Goal: Task Accomplishment & Management: Use online tool/utility

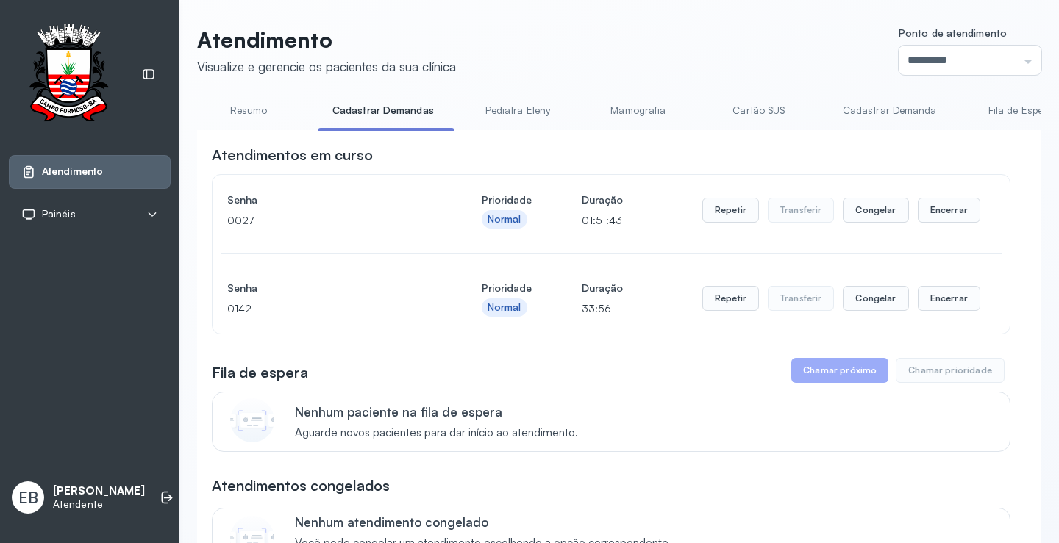
click at [238, 108] on link "Resumo" at bounding box center [248, 111] width 103 height 24
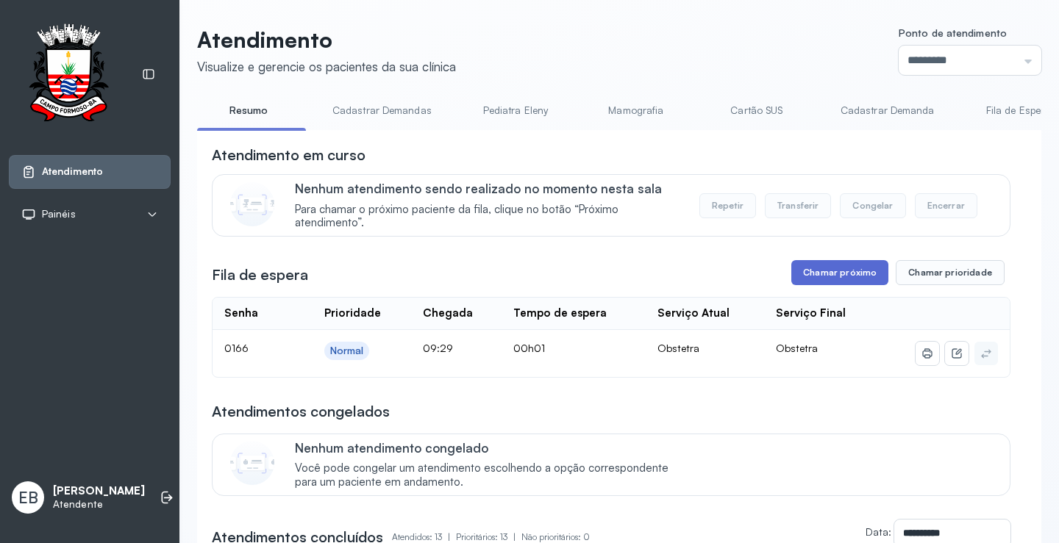
click at [845, 277] on button "Chamar próximo" at bounding box center [839, 272] width 97 height 25
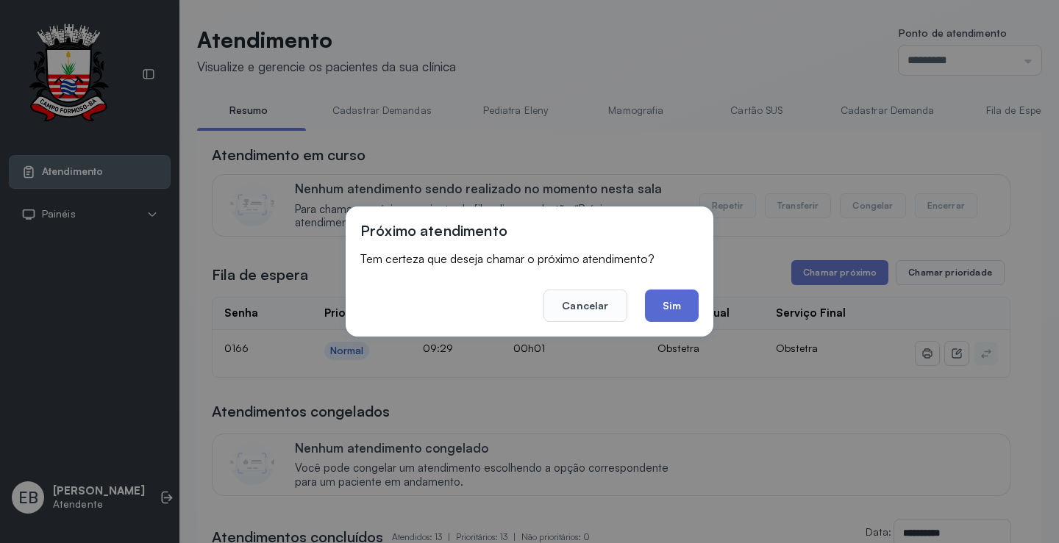
click at [658, 305] on button "Sim" at bounding box center [672, 306] width 54 height 32
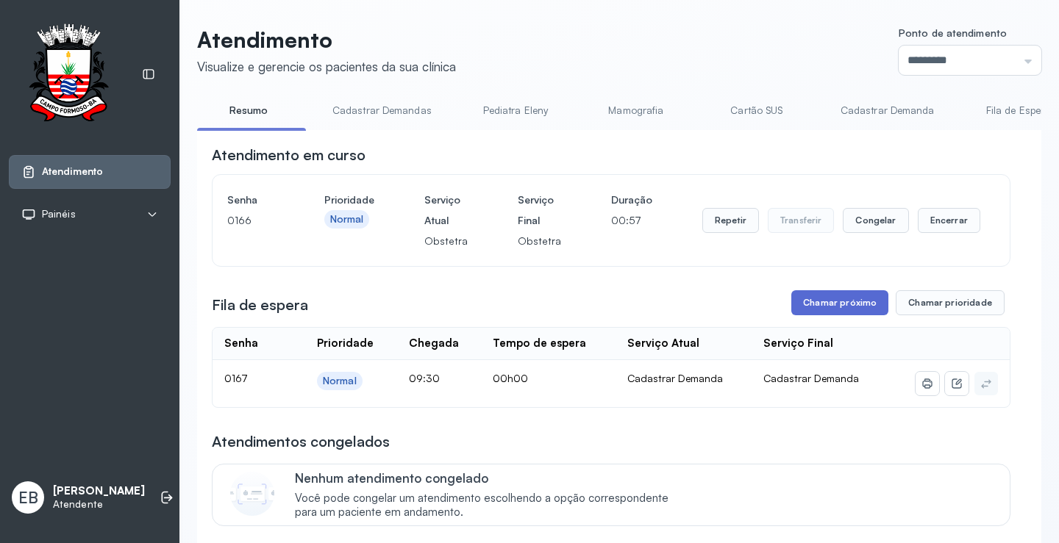
click at [839, 304] on button "Chamar próximo" at bounding box center [839, 302] width 97 height 25
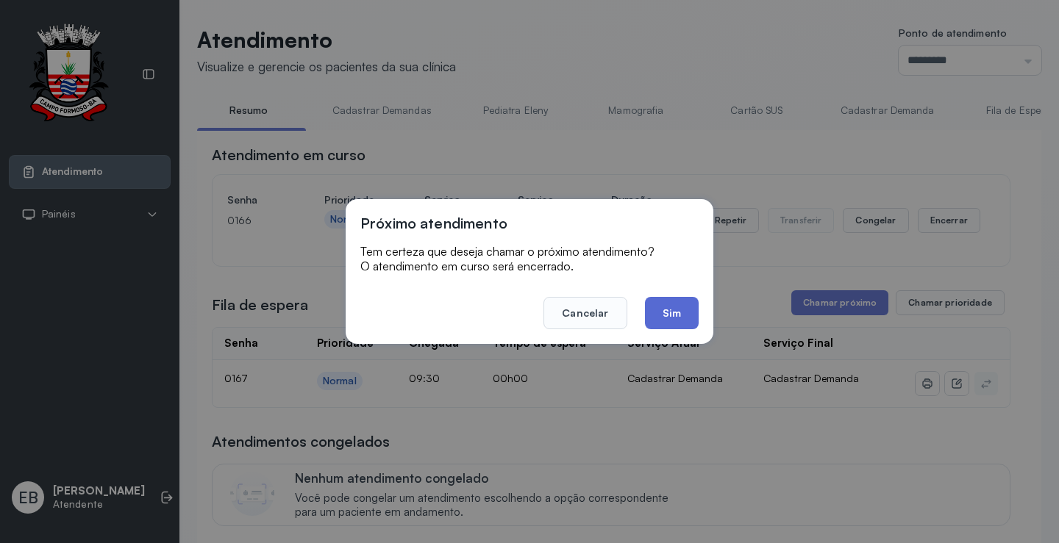
click at [679, 311] on button "Sim" at bounding box center [672, 313] width 54 height 32
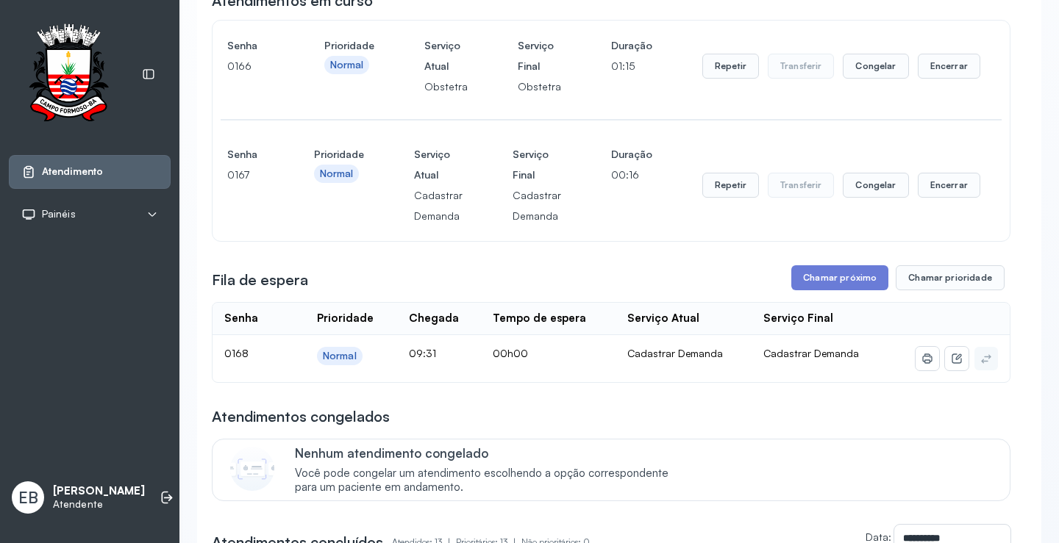
scroll to position [147, 0]
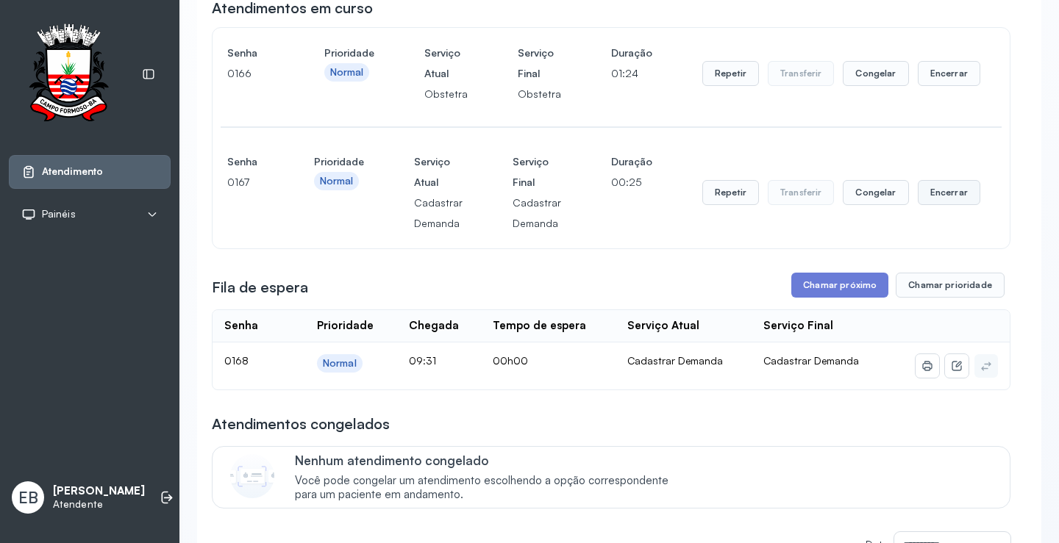
click at [951, 86] on button "Encerrar" at bounding box center [949, 73] width 62 height 25
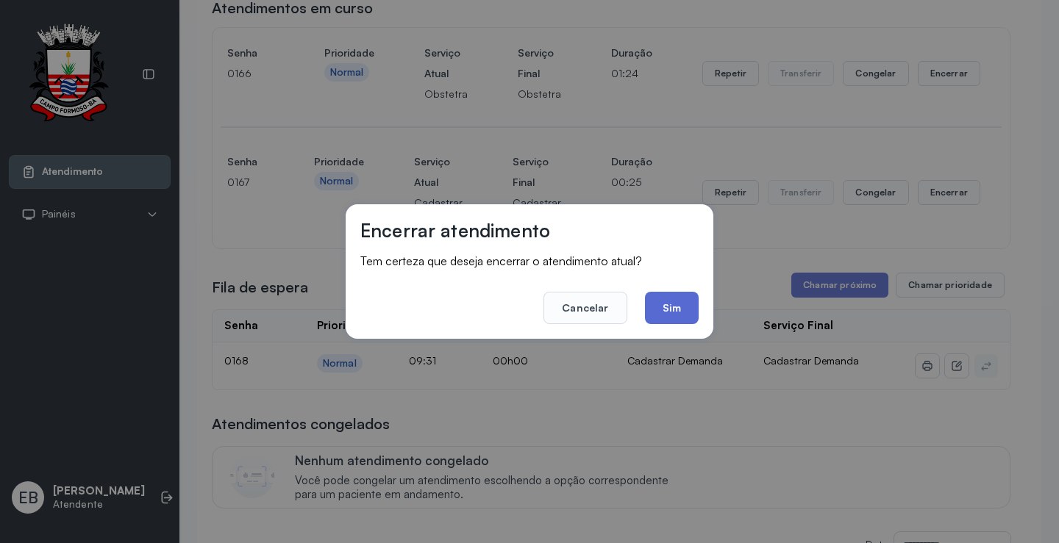
click at [670, 309] on button "Sim" at bounding box center [672, 308] width 54 height 32
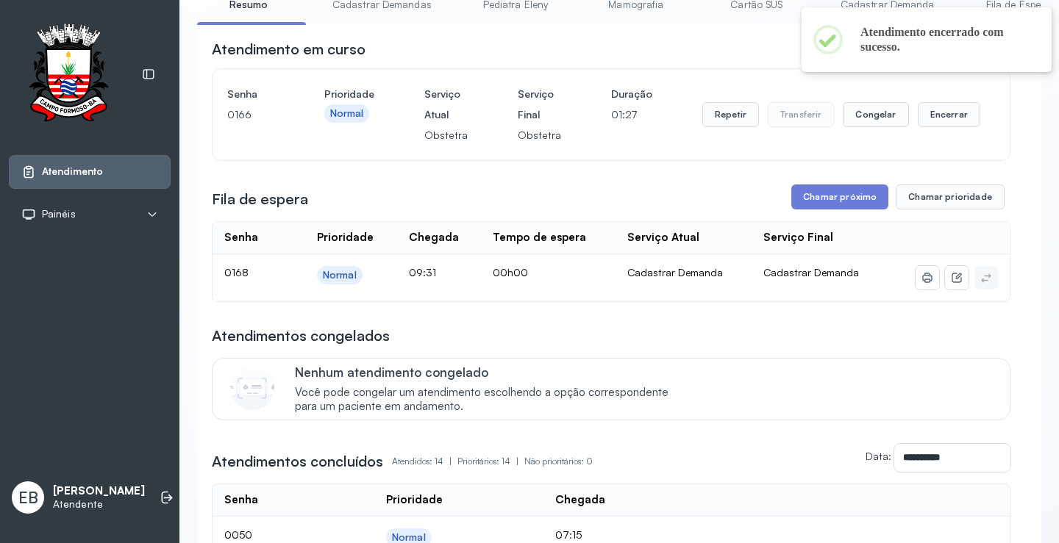
scroll to position [0, 0]
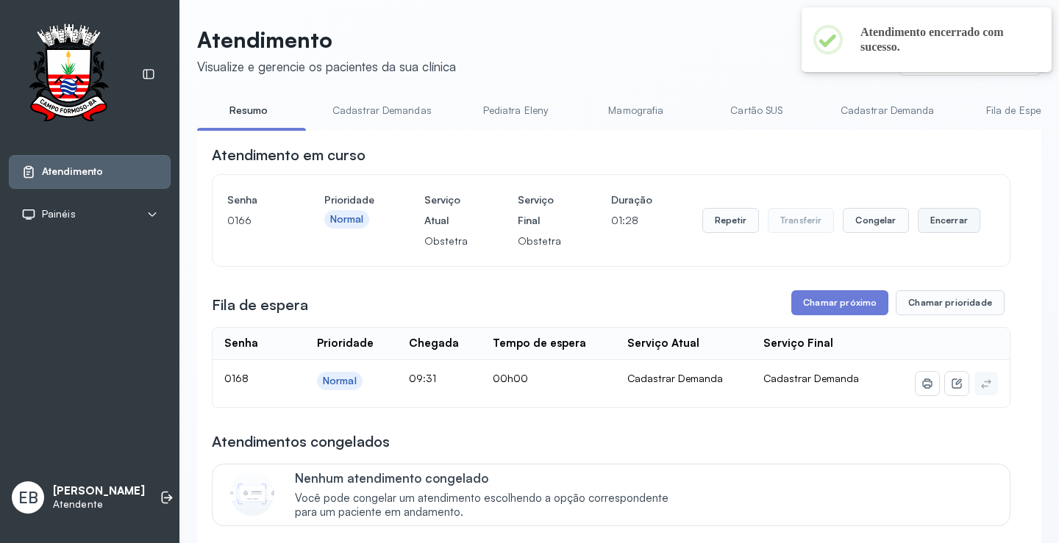
click at [926, 226] on button "Encerrar" at bounding box center [949, 220] width 62 height 25
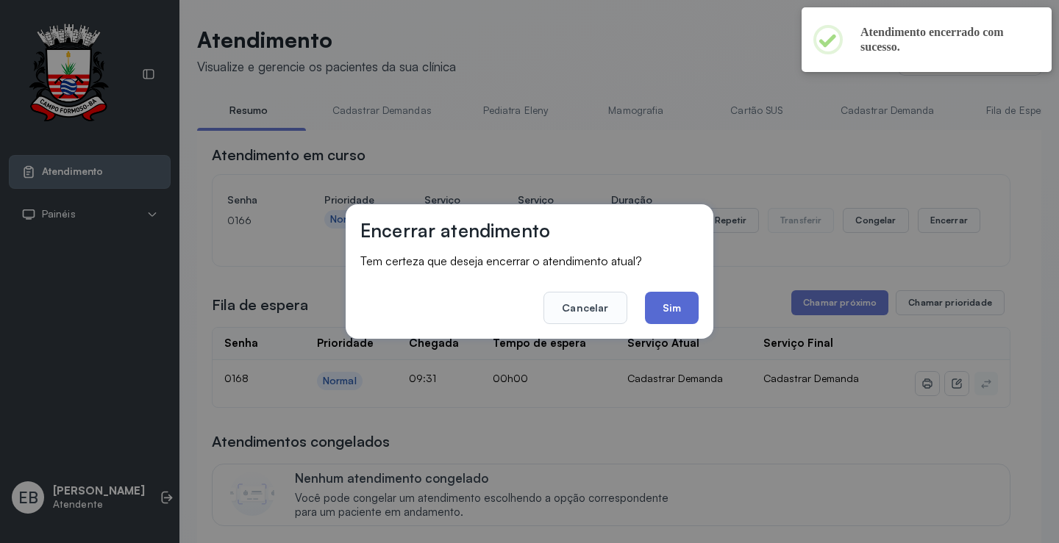
click at [645, 306] on button "Sim" at bounding box center [672, 308] width 54 height 32
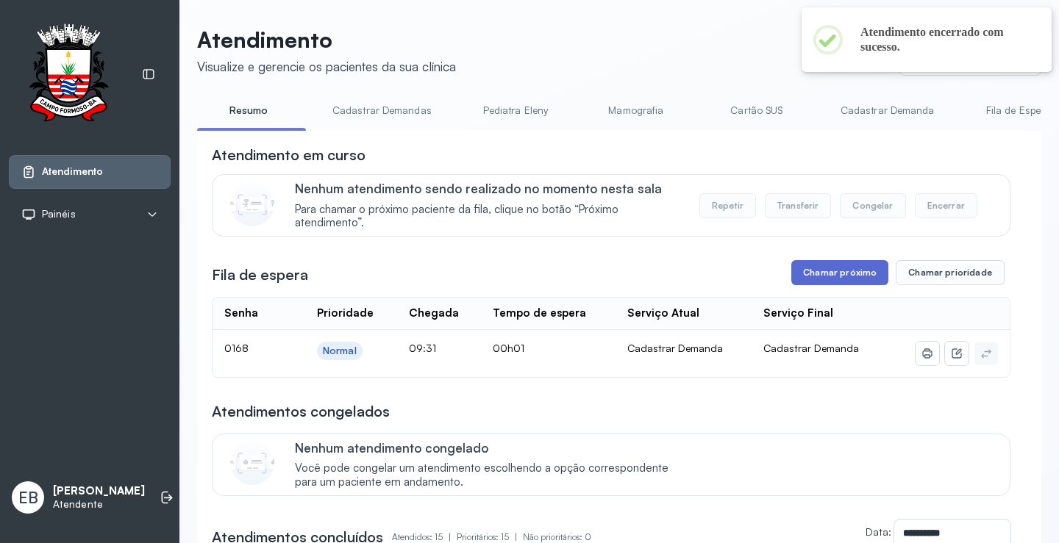
click at [829, 275] on button "Chamar próximo" at bounding box center [839, 272] width 97 height 25
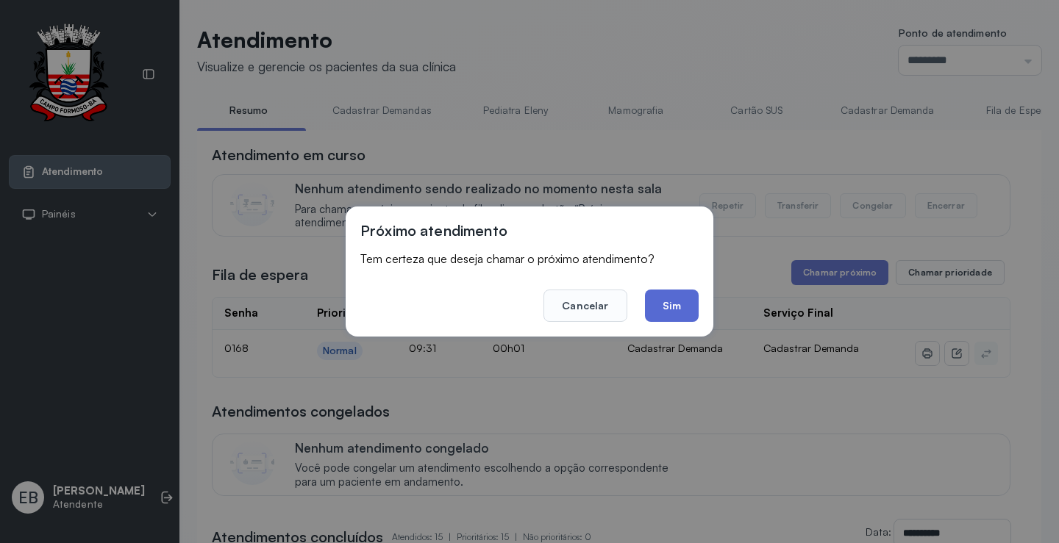
click at [655, 297] on button "Sim" at bounding box center [672, 306] width 54 height 32
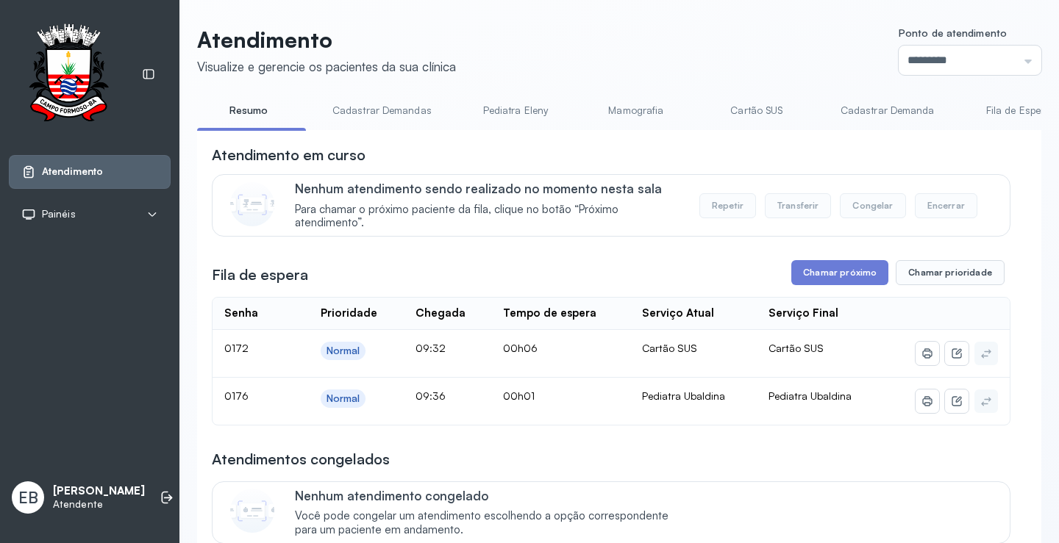
drag, startPoint x: 432, startPoint y: 129, endPoint x: 471, endPoint y: 129, distance: 39.0
click at [471, 129] on ul "Resumo Cadastrar Demandas Pediatra Eleny Mamografia Cartão SUS Cadastrar Demand…" at bounding box center [619, 115] width 844 height 33
drag, startPoint x: 307, startPoint y: 130, endPoint x: 365, endPoint y: 132, distance: 58.1
click at [365, 132] on div "Resumo Cadastrar Demandas Pediatra Eleny Mamografia Cartão SUS Cadastrar Demand…" at bounding box center [619, 115] width 844 height 33
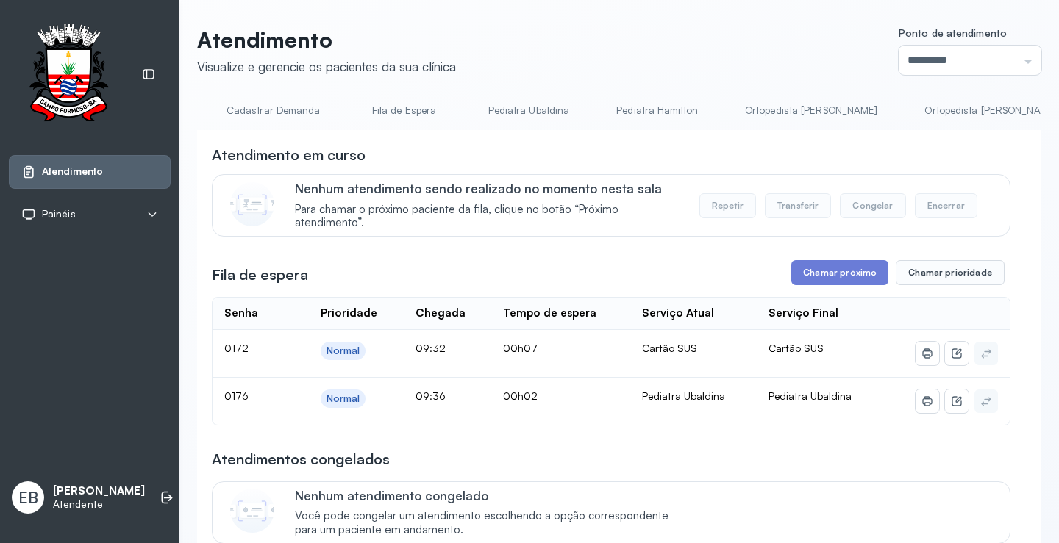
scroll to position [0, 620]
click at [500, 110] on link "Pediatra Ubaldina" at bounding box center [523, 111] width 111 height 24
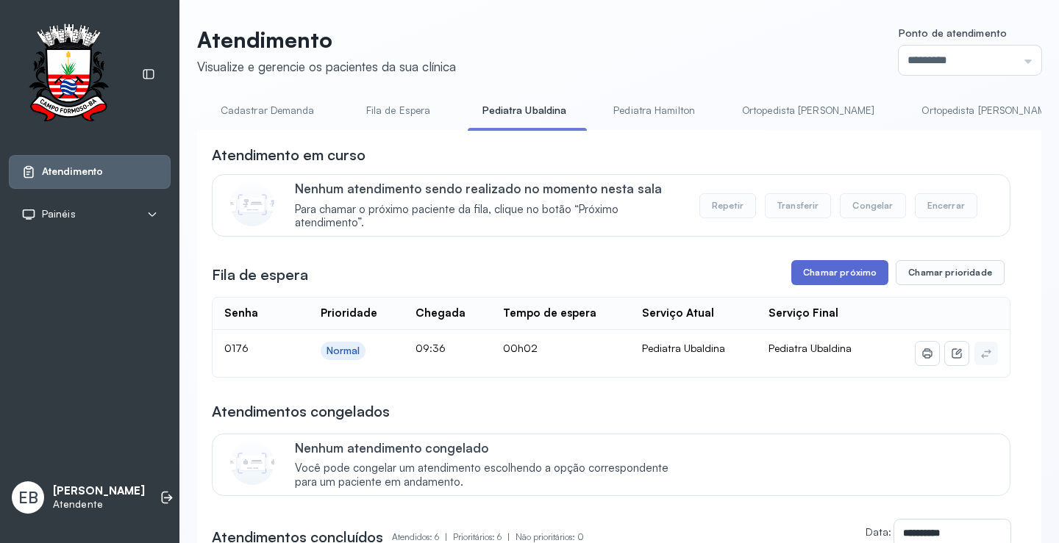
click at [845, 273] on button "Chamar próximo" at bounding box center [839, 272] width 97 height 25
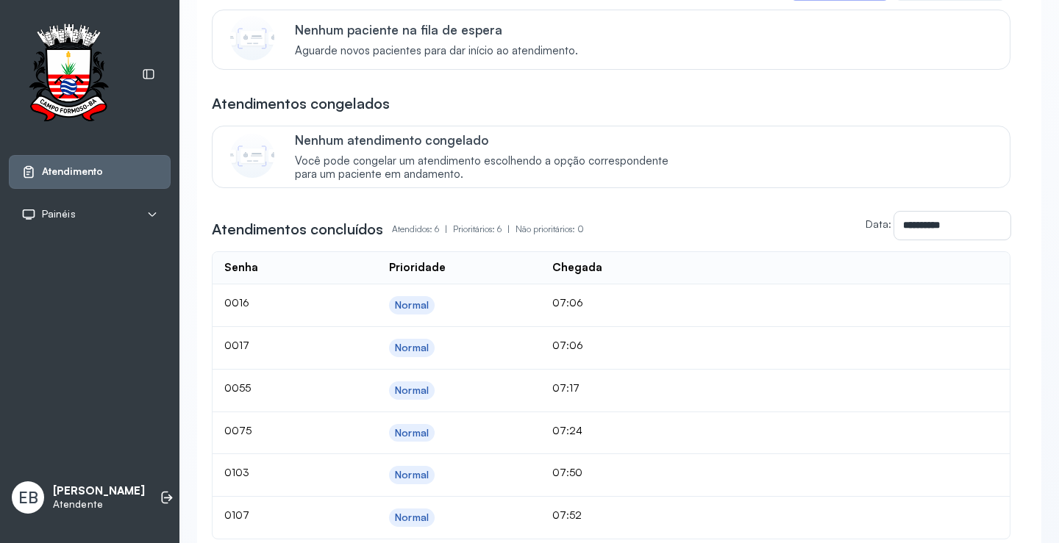
scroll to position [0, 0]
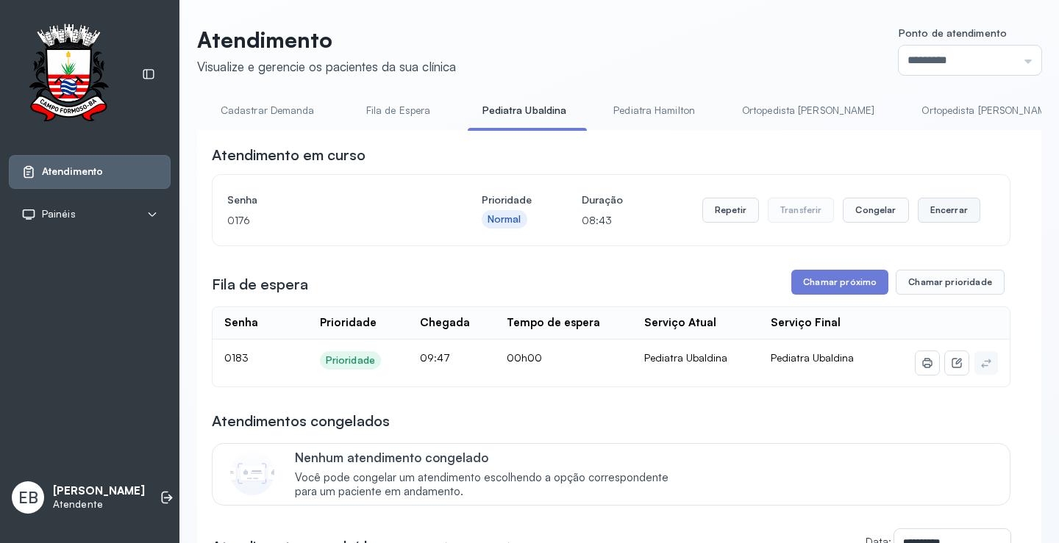
click at [949, 215] on button "Encerrar" at bounding box center [949, 210] width 62 height 25
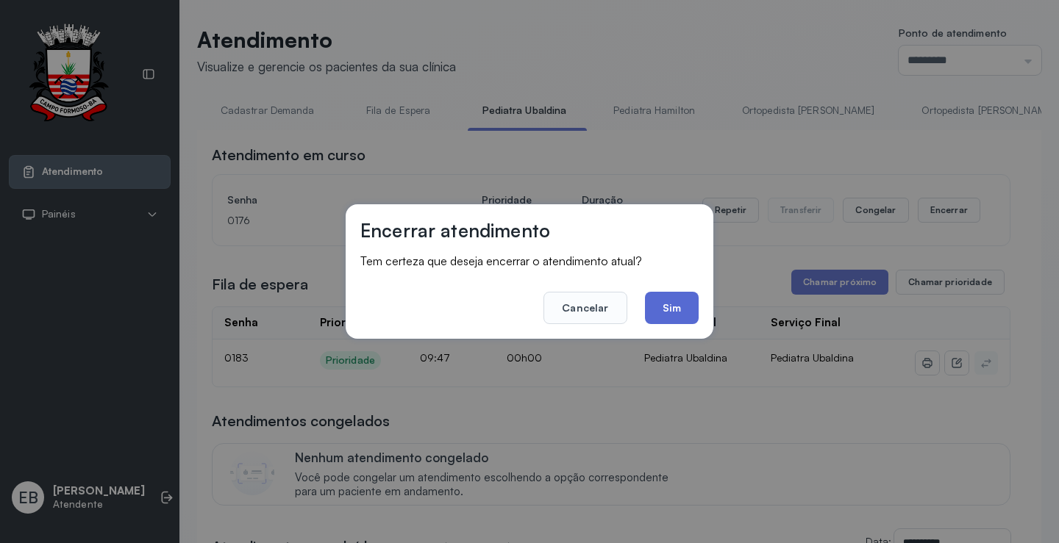
click at [648, 315] on button "Sim" at bounding box center [672, 308] width 54 height 32
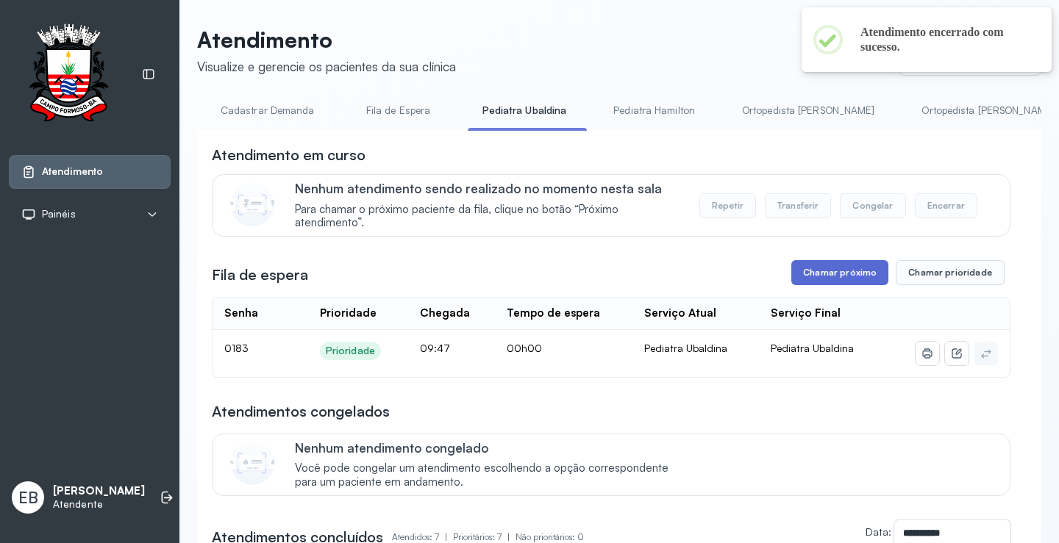
click at [826, 280] on button "Chamar próximo" at bounding box center [839, 272] width 97 height 25
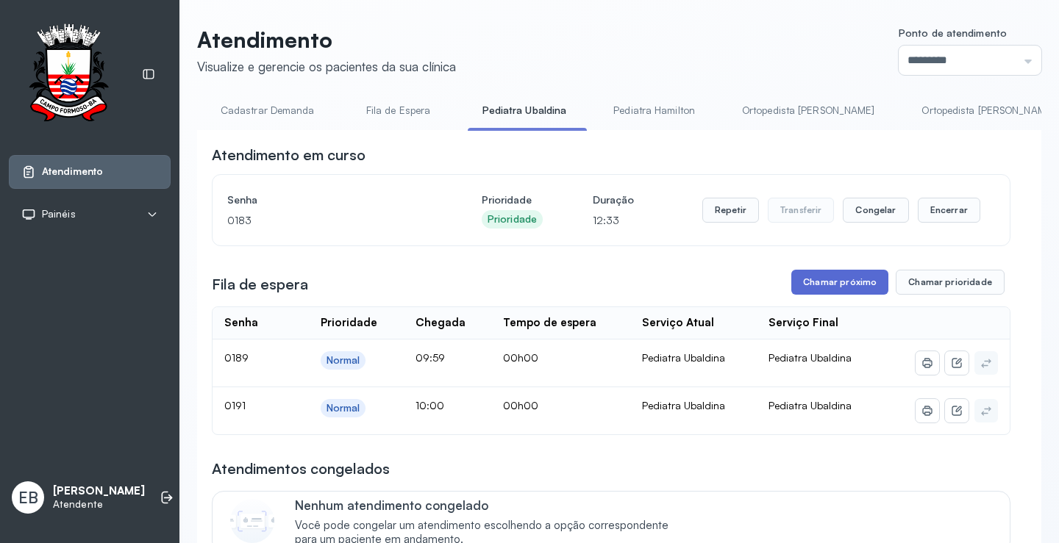
click at [829, 283] on button "Chamar próximo" at bounding box center [839, 282] width 97 height 25
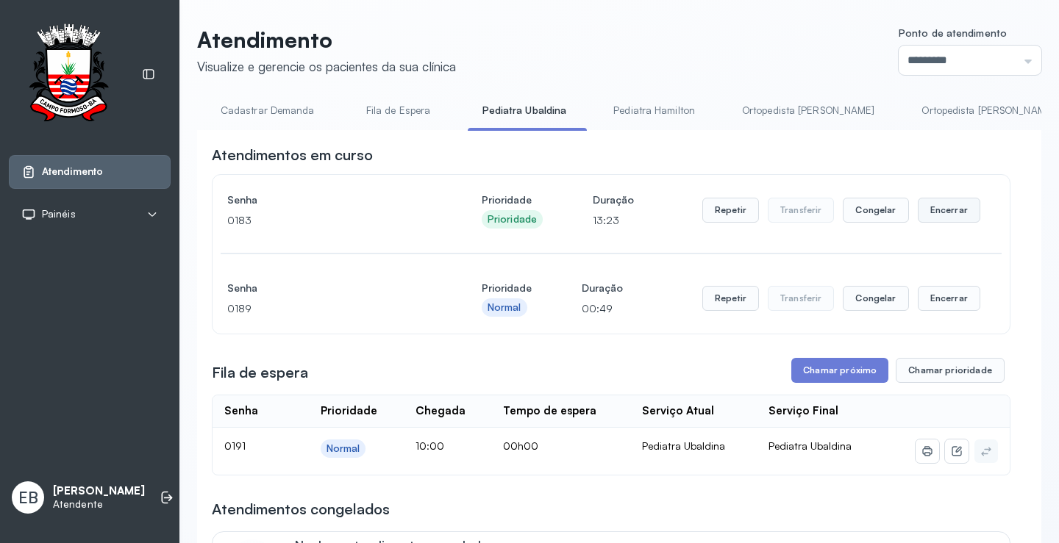
click at [943, 212] on button "Encerrar" at bounding box center [949, 210] width 62 height 25
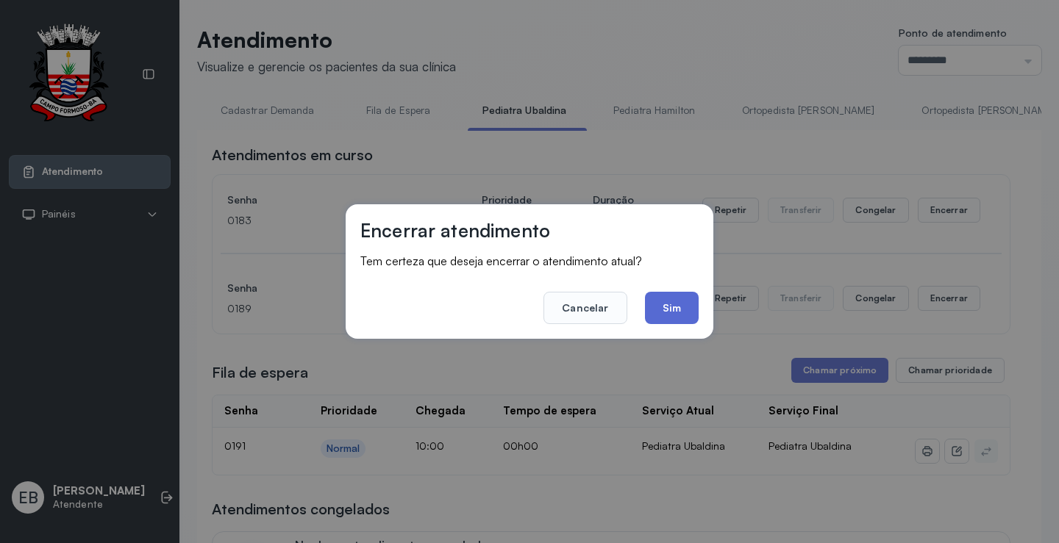
click at [676, 305] on button "Sim" at bounding box center [672, 308] width 54 height 32
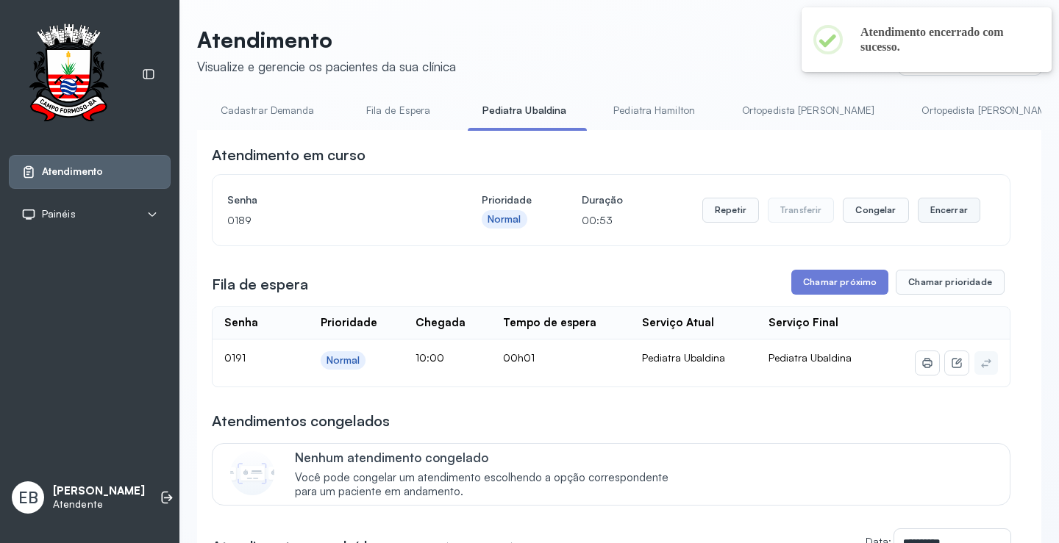
click at [926, 206] on button "Encerrar" at bounding box center [949, 210] width 62 height 25
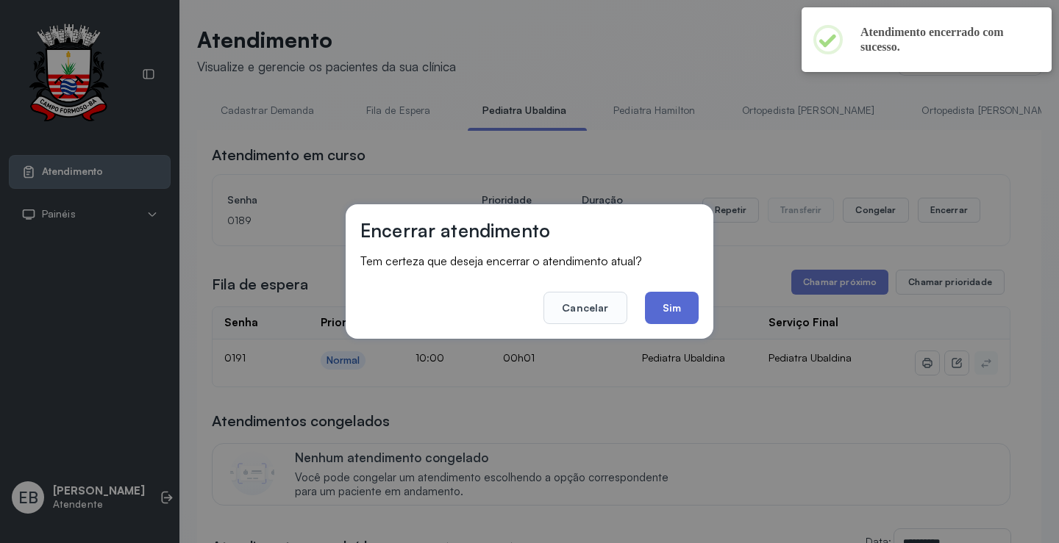
click at [697, 304] on button "Sim" at bounding box center [672, 308] width 54 height 32
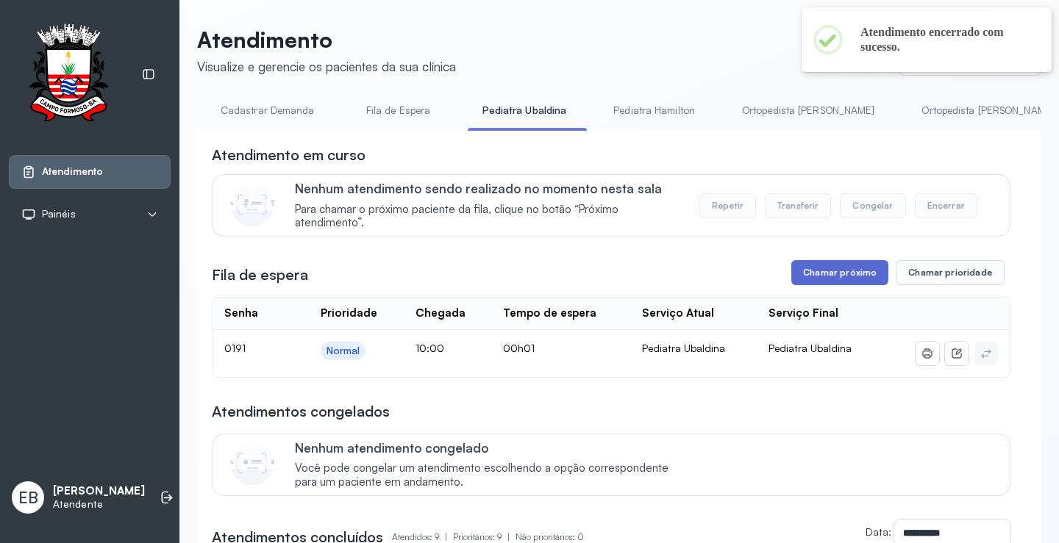
click at [818, 274] on button "Chamar próximo" at bounding box center [839, 272] width 97 height 25
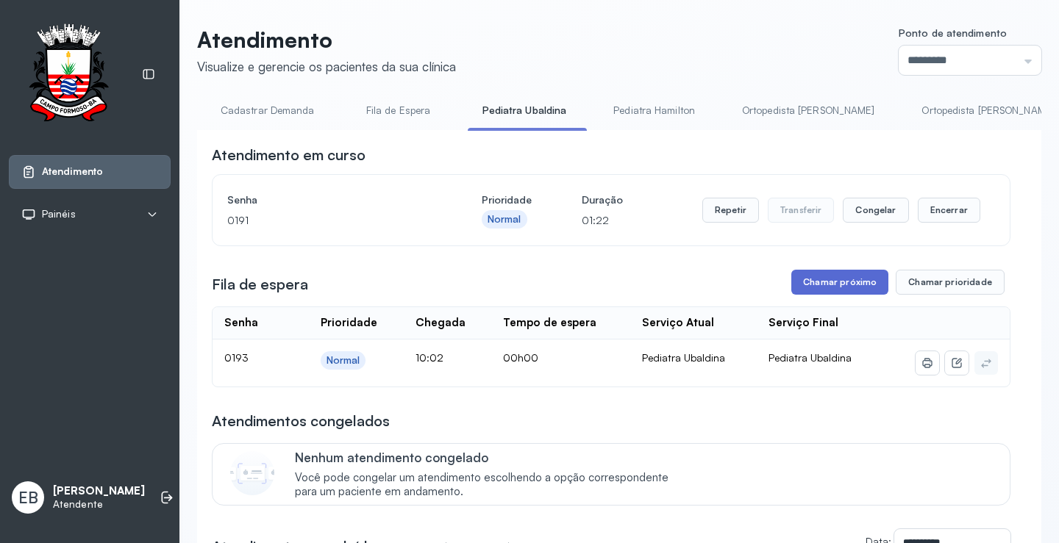
click at [826, 284] on button "Chamar próximo" at bounding box center [839, 282] width 97 height 25
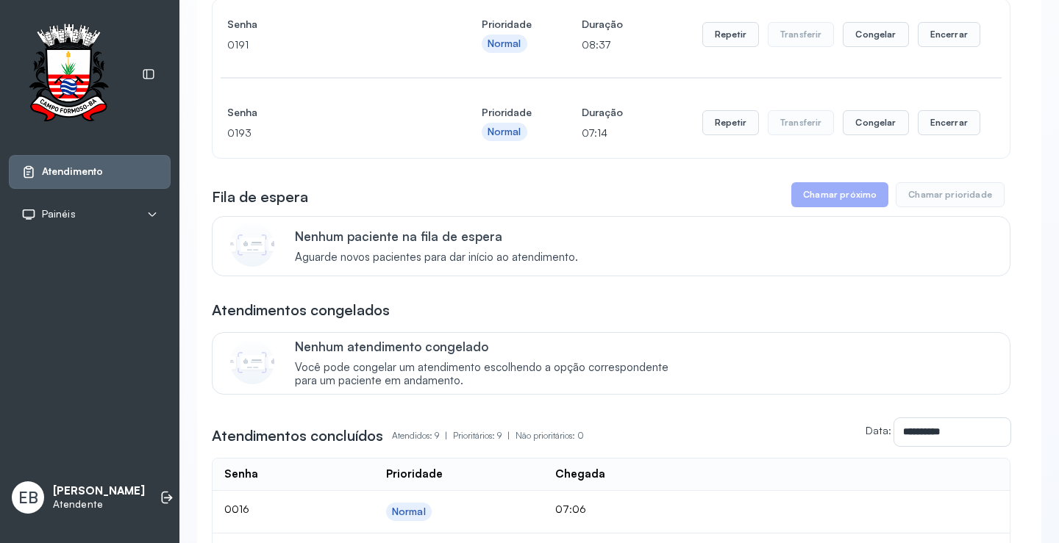
scroll to position [147, 0]
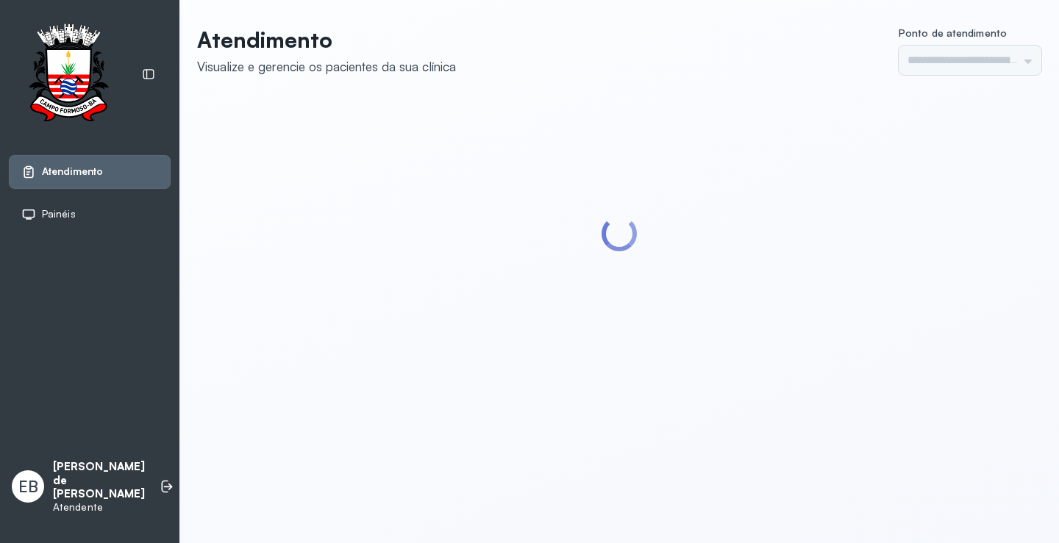
type input "*********"
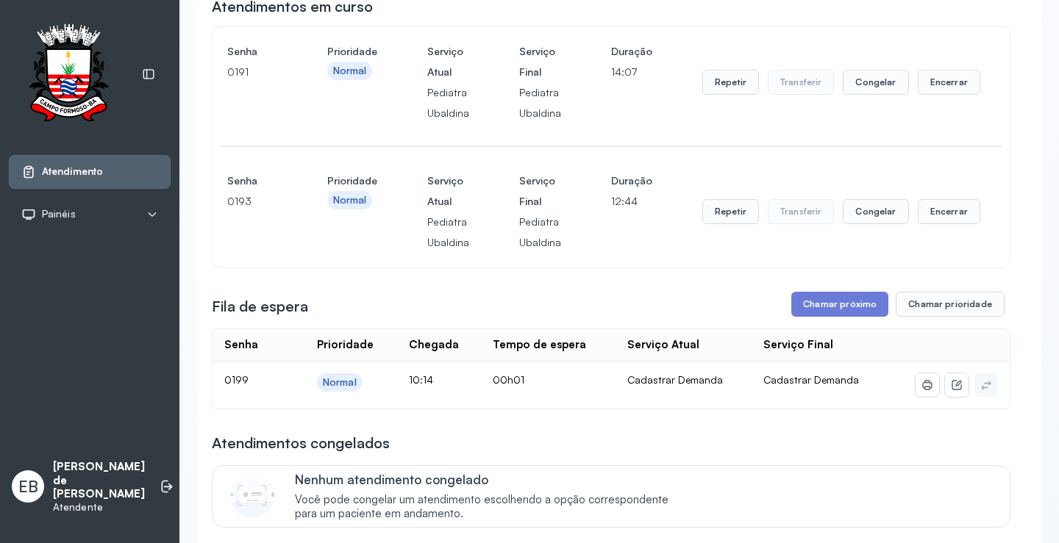
scroll to position [147, 0]
click at [919, 96] on button "Encerrar" at bounding box center [949, 83] width 62 height 25
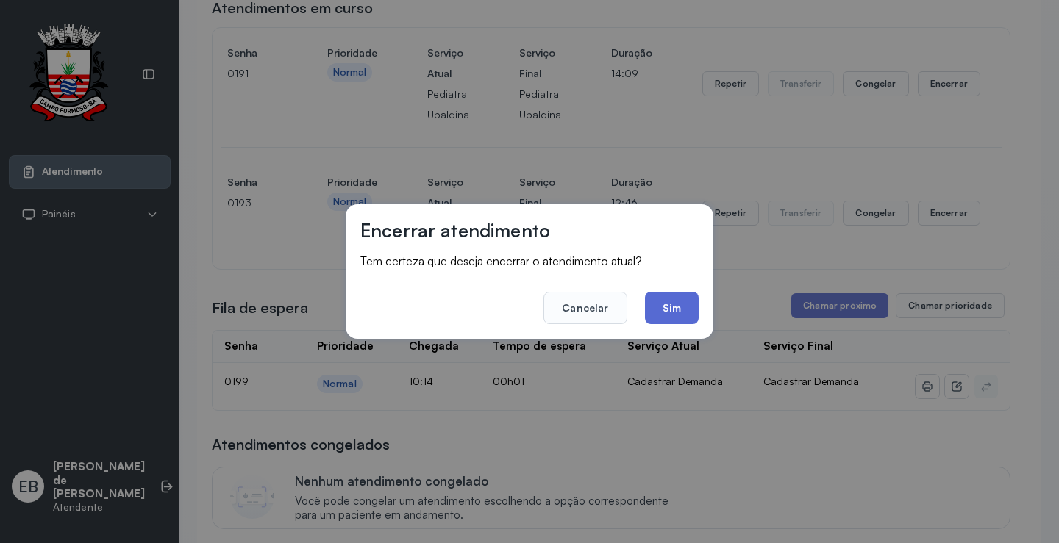
click at [686, 304] on button "Sim" at bounding box center [672, 308] width 54 height 32
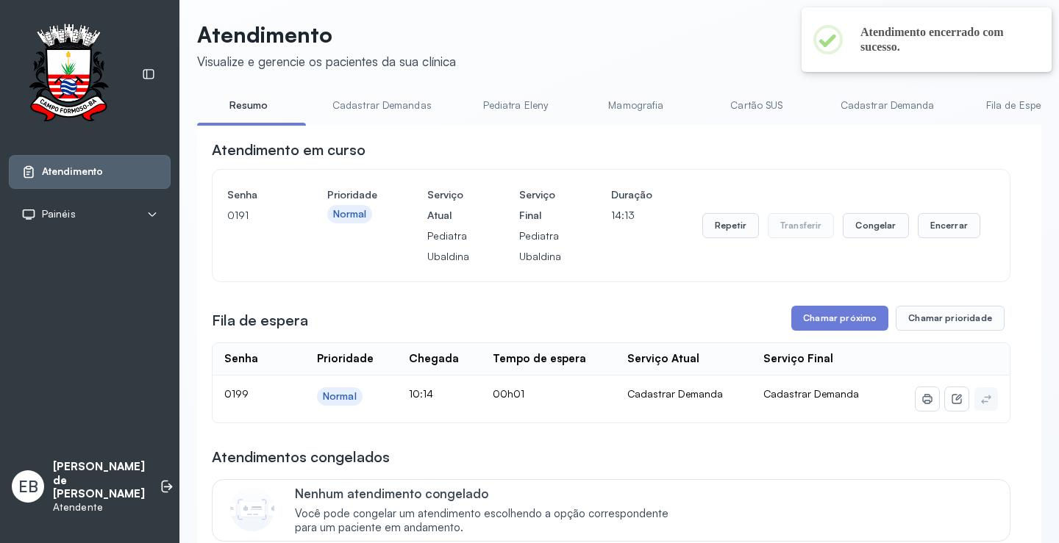
scroll to position [0, 0]
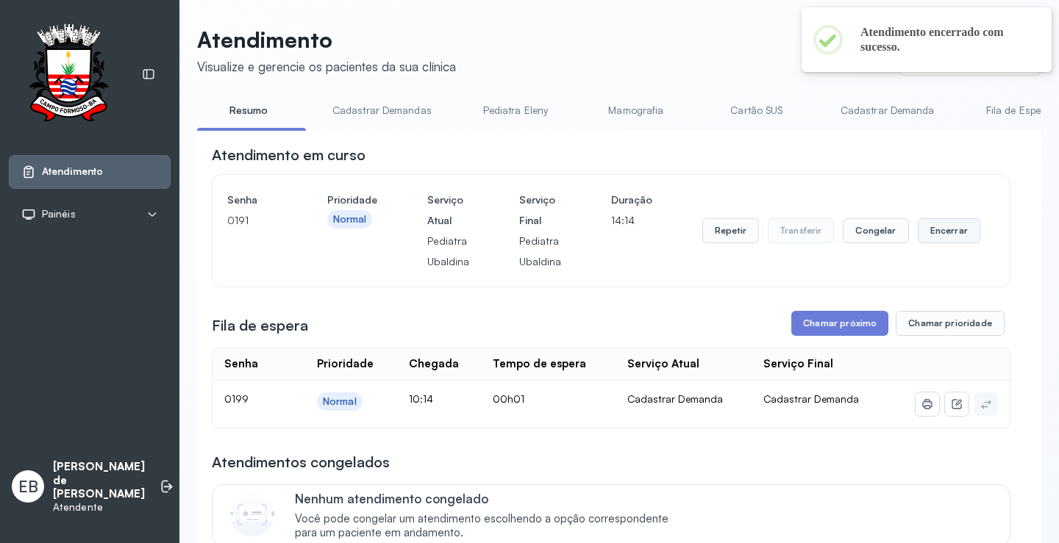
click at [927, 231] on button "Encerrar" at bounding box center [949, 230] width 62 height 25
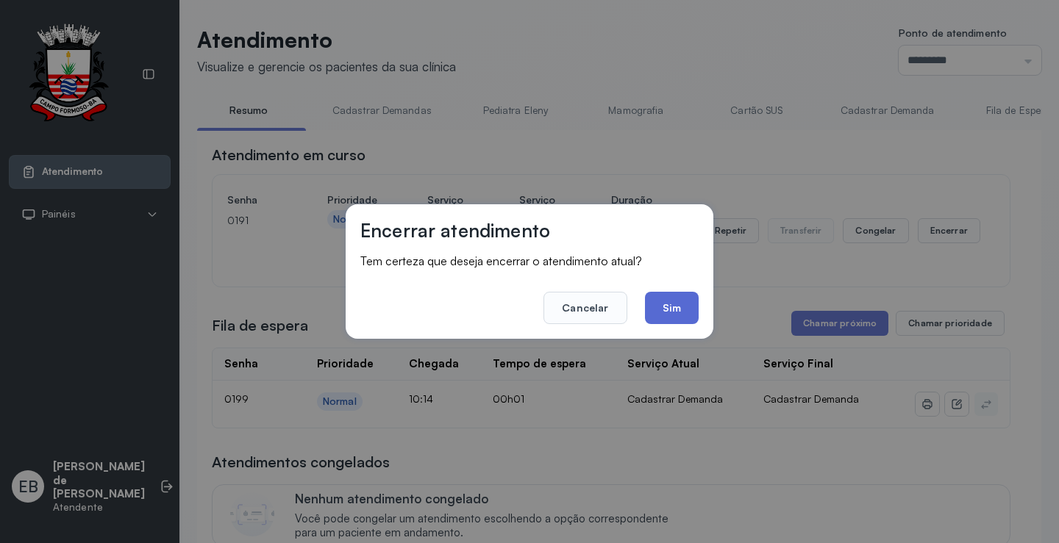
click at [677, 310] on button "Sim" at bounding box center [672, 308] width 54 height 32
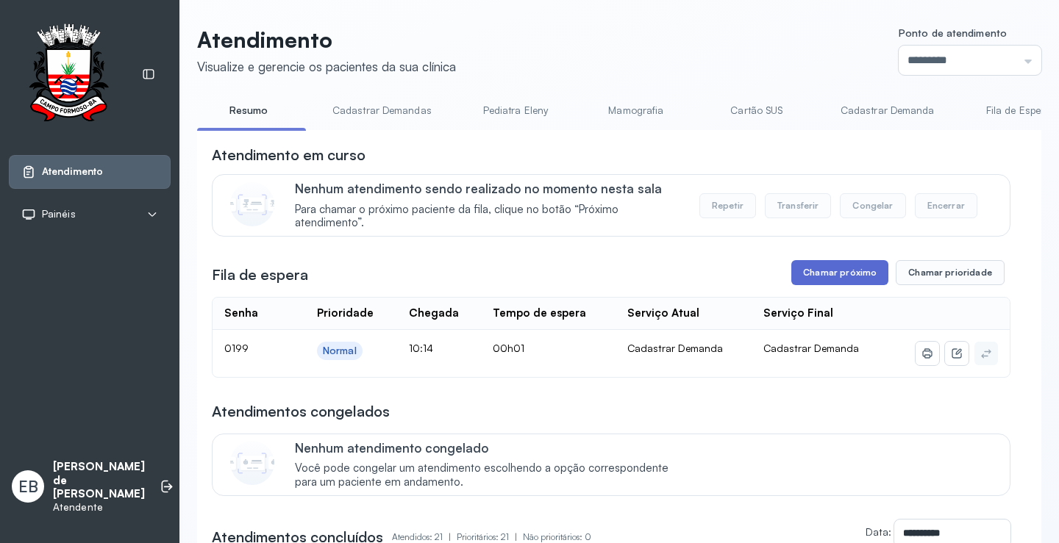
click at [865, 283] on button "Chamar próximo" at bounding box center [839, 272] width 97 height 25
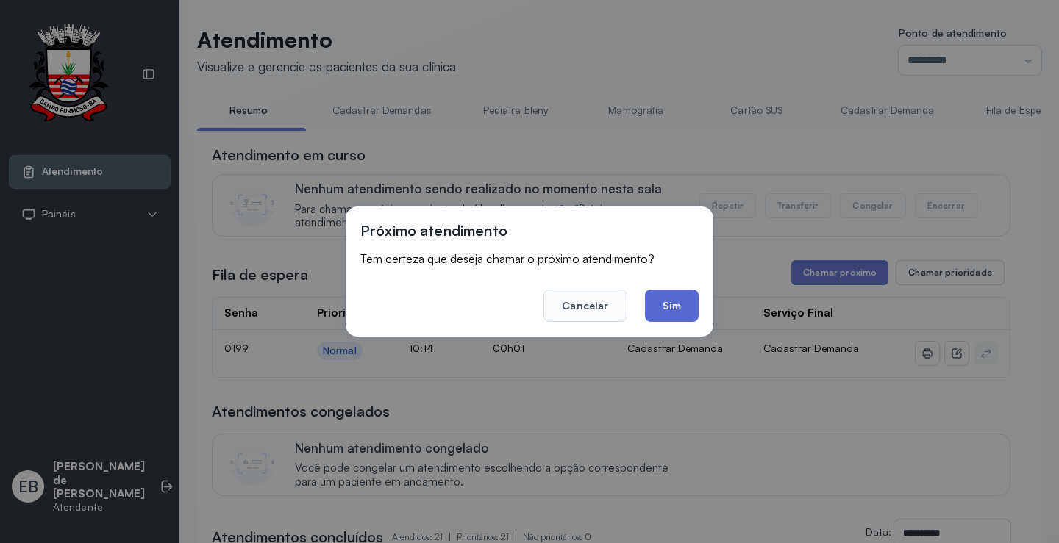
click at [697, 312] on button "Sim" at bounding box center [672, 306] width 54 height 32
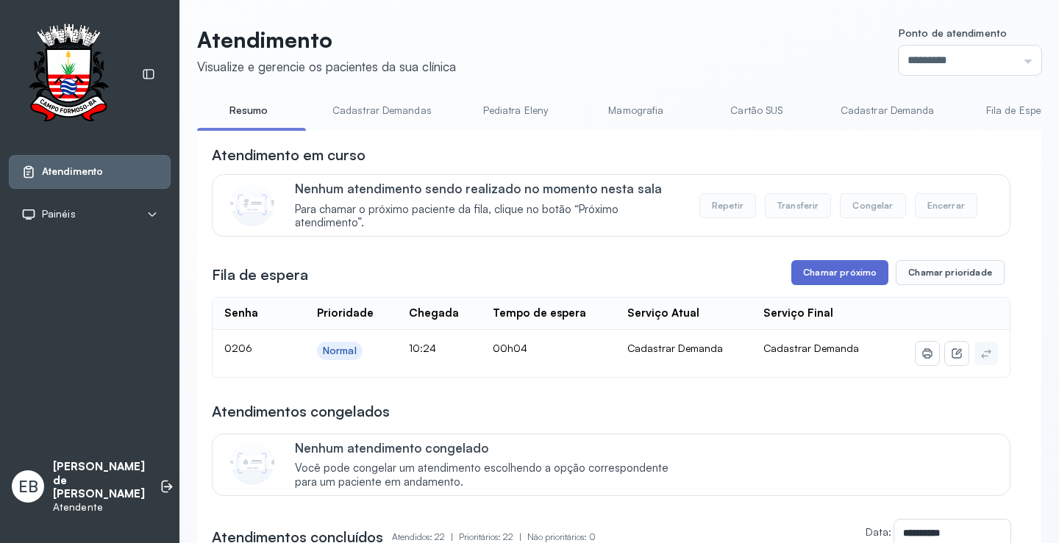
click at [832, 273] on button "Chamar próximo" at bounding box center [839, 272] width 97 height 25
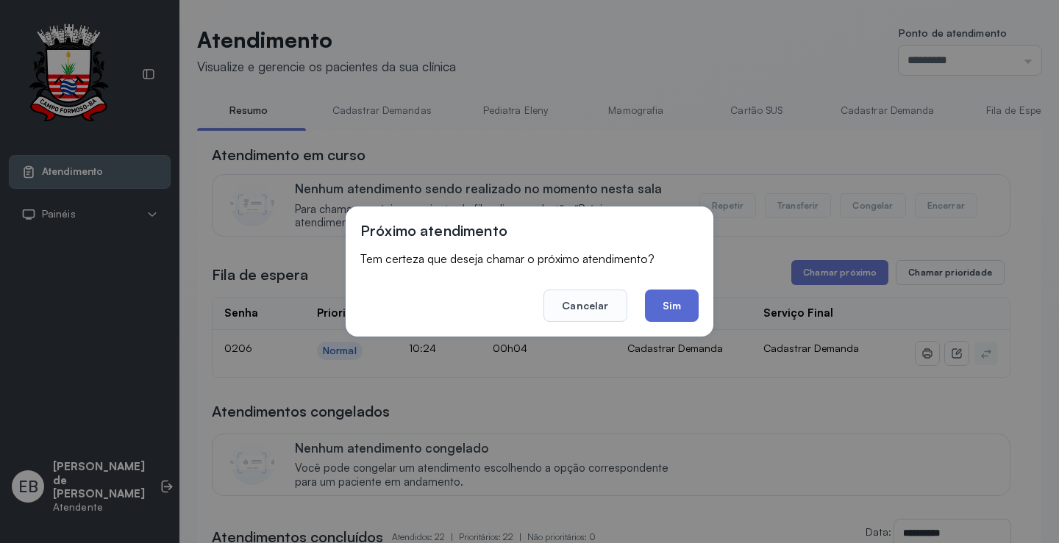
click at [683, 303] on button "Sim" at bounding box center [672, 306] width 54 height 32
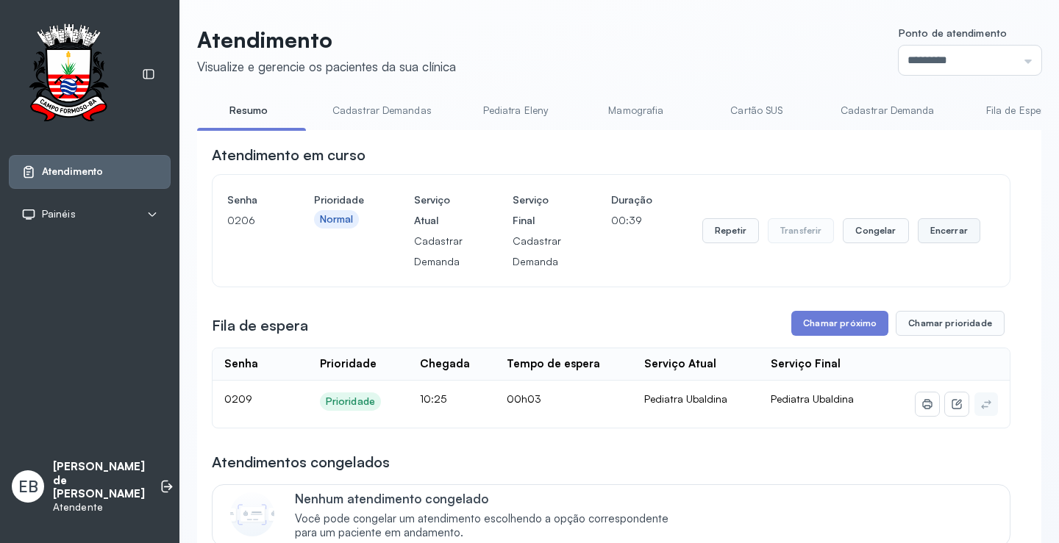
click at [951, 231] on button "Encerrar" at bounding box center [949, 230] width 62 height 25
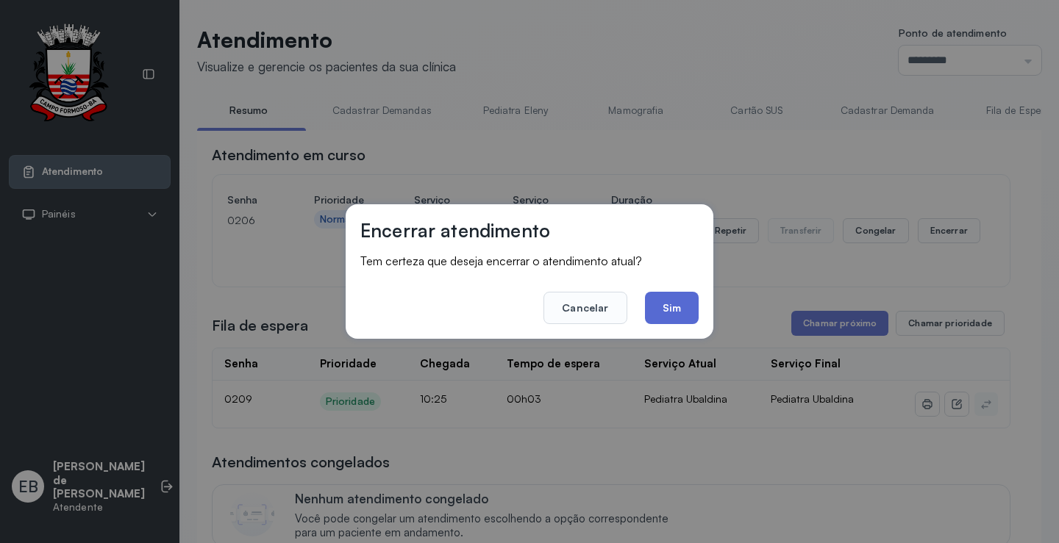
click at [670, 296] on button "Sim" at bounding box center [672, 308] width 54 height 32
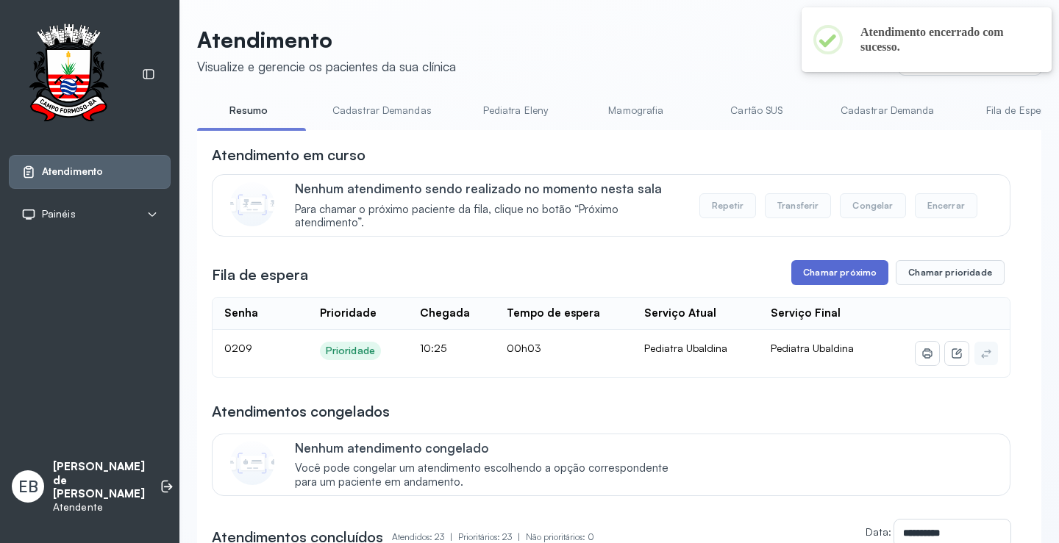
click at [840, 272] on button "Chamar próximo" at bounding box center [839, 272] width 97 height 25
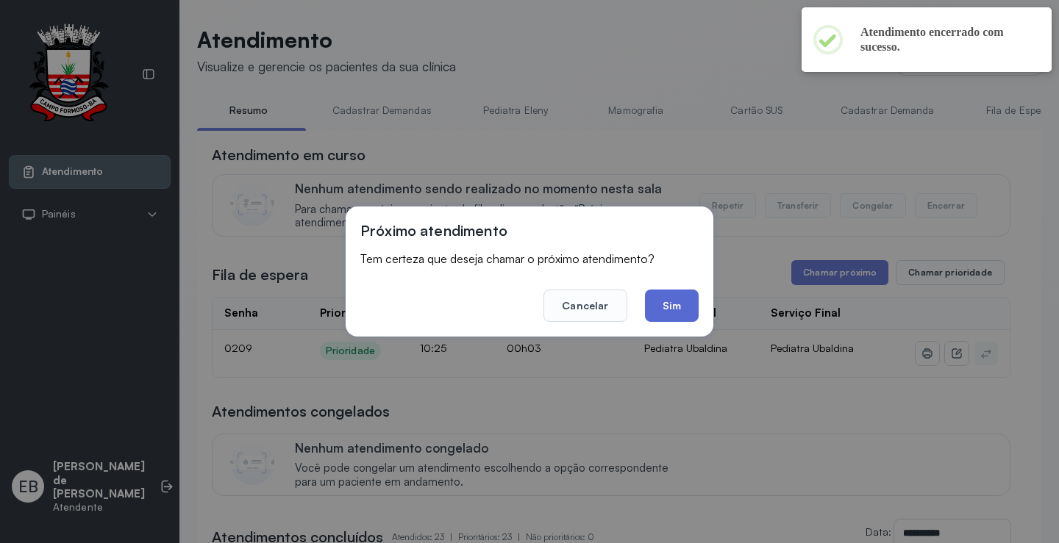
click at [689, 307] on button "Sim" at bounding box center [672, 306] width 54 height 32
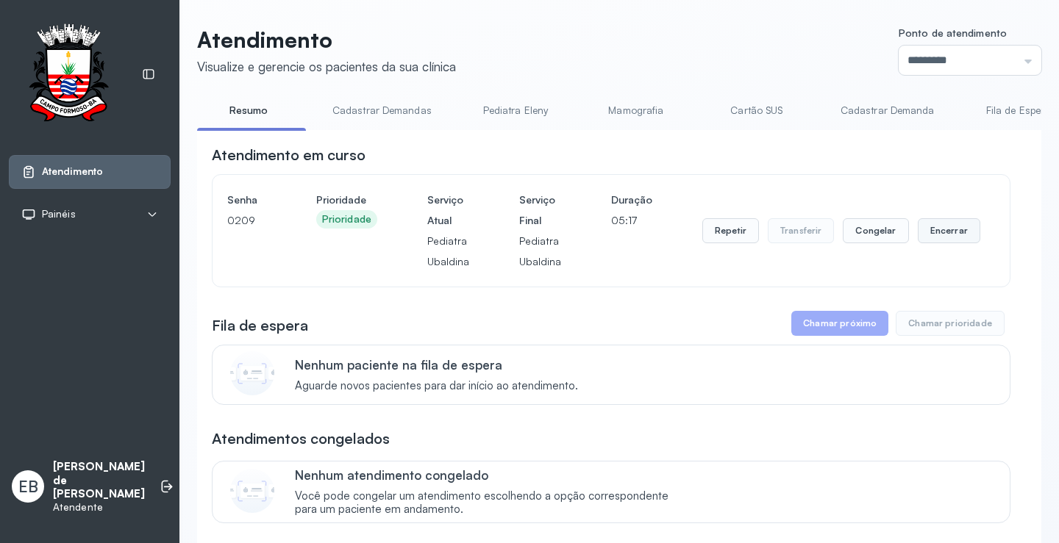
click at [925, 241] on button "Encerrar" at bounding box center [949, 230] width 62 height 25
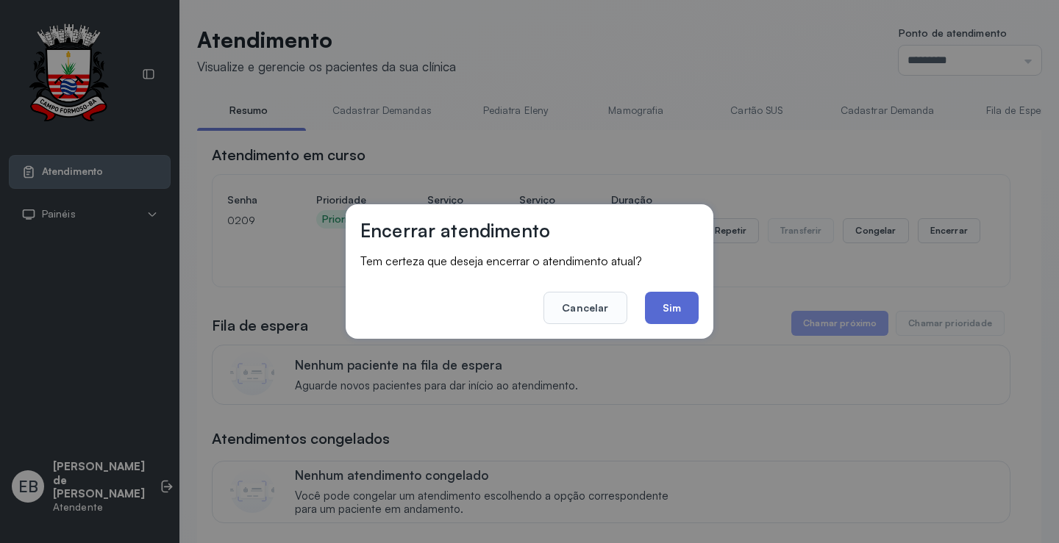
click at [690, 313] on button "Sim" at bounding box center [672, 308] width 54 height 32
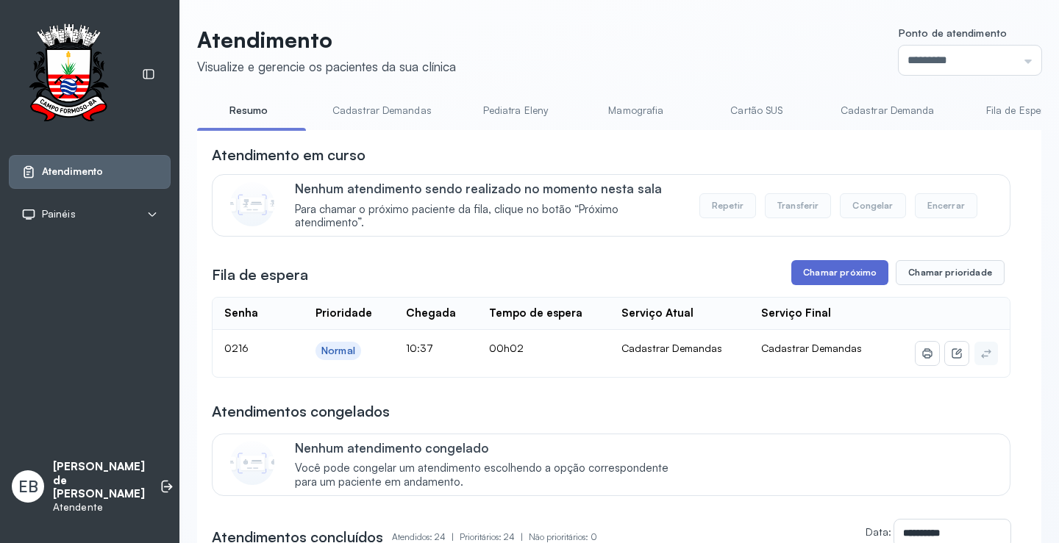
click at [826, 276] on button "Chamar próximo" at bounding box center [839, 272] width 97 height 25
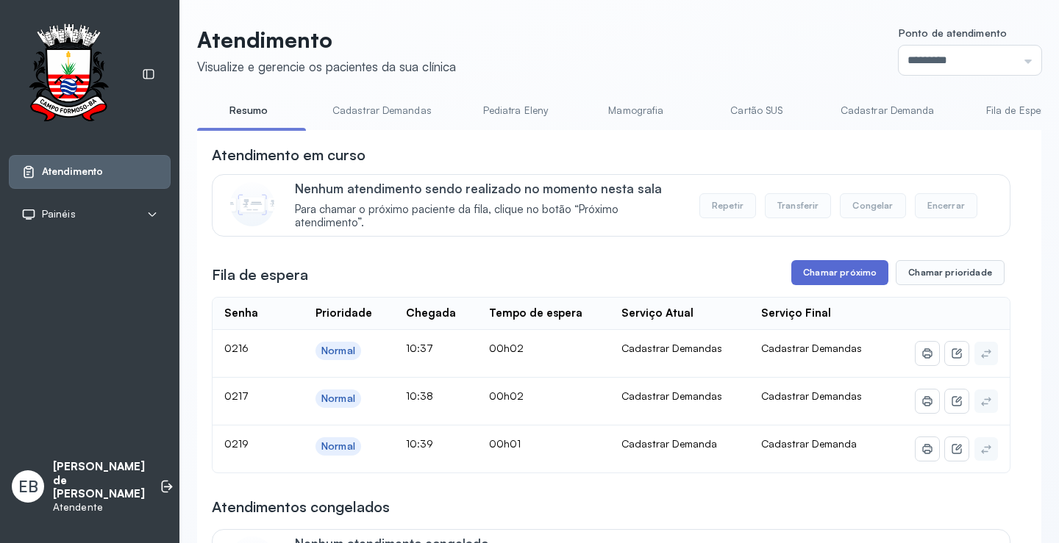
click at [858, 275] on button "Chamar próximo" at bounding box center [839, 272] width 97 height 25
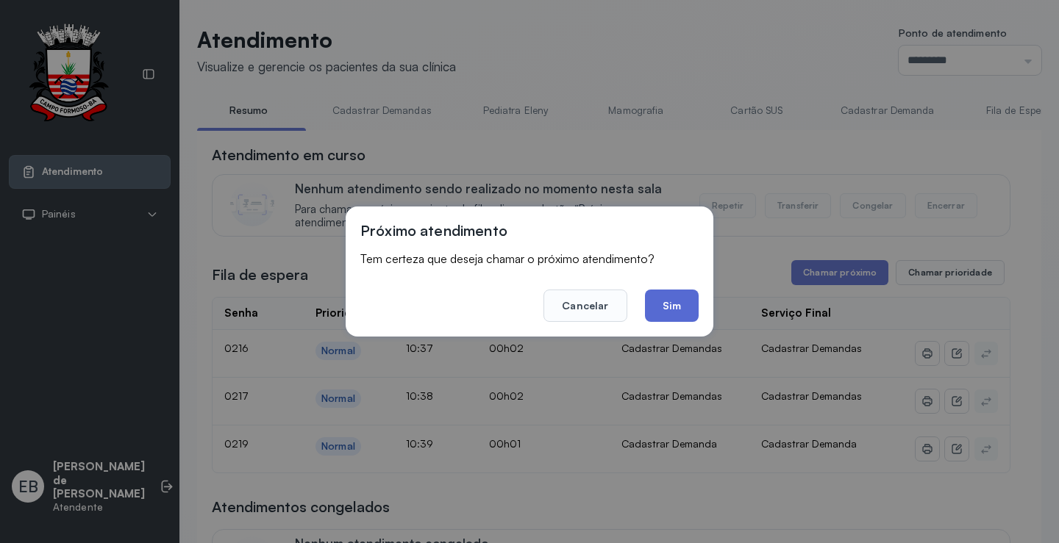
click at [680, 310] on button "Sim" at bounding box center [672, 306] width 54 height 32
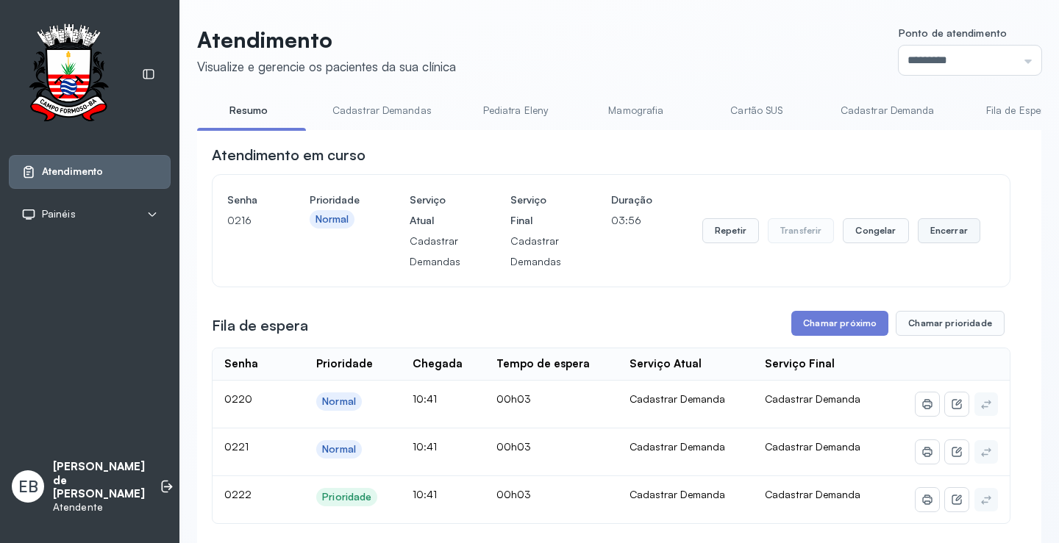
click at [921, 237] on button "Encerrar" at bounding box center [949, 230] width 62 height 25
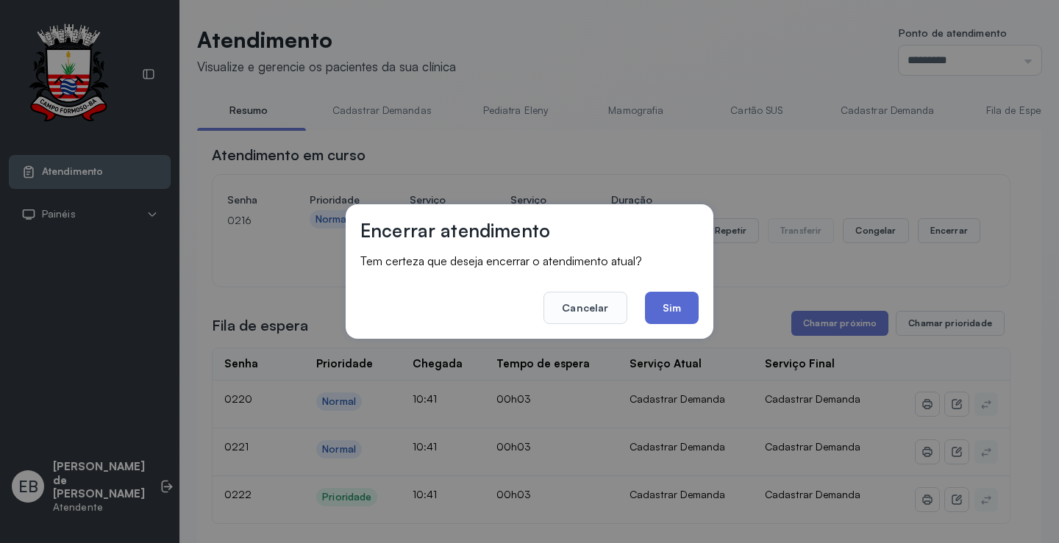
click at [677, 312] on button "Sim" at bounding box center [672, 308] width 54 height 32
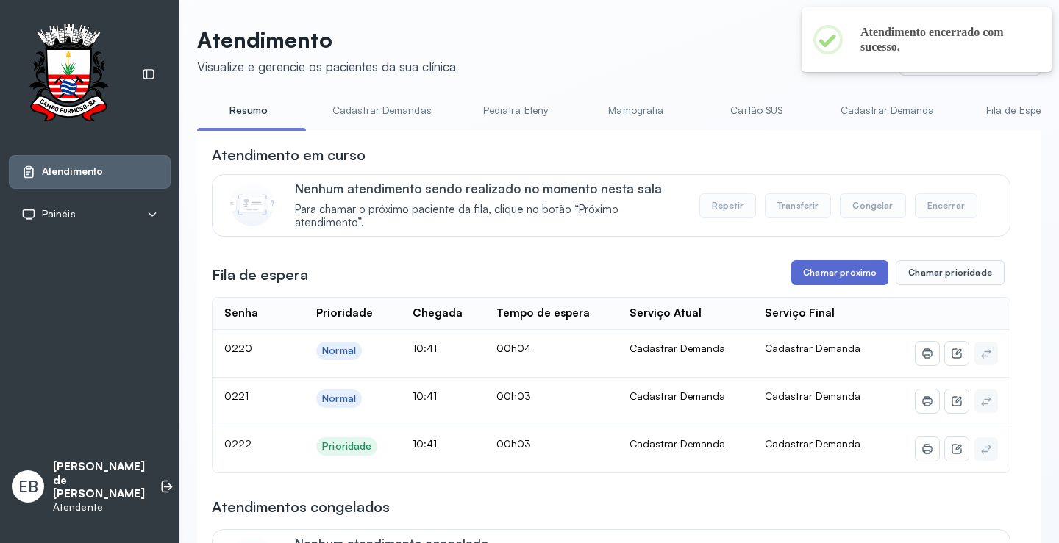
click at [814, 279] on button "Chamar próximo" at bounding box center [839, 272] width 97 height 25
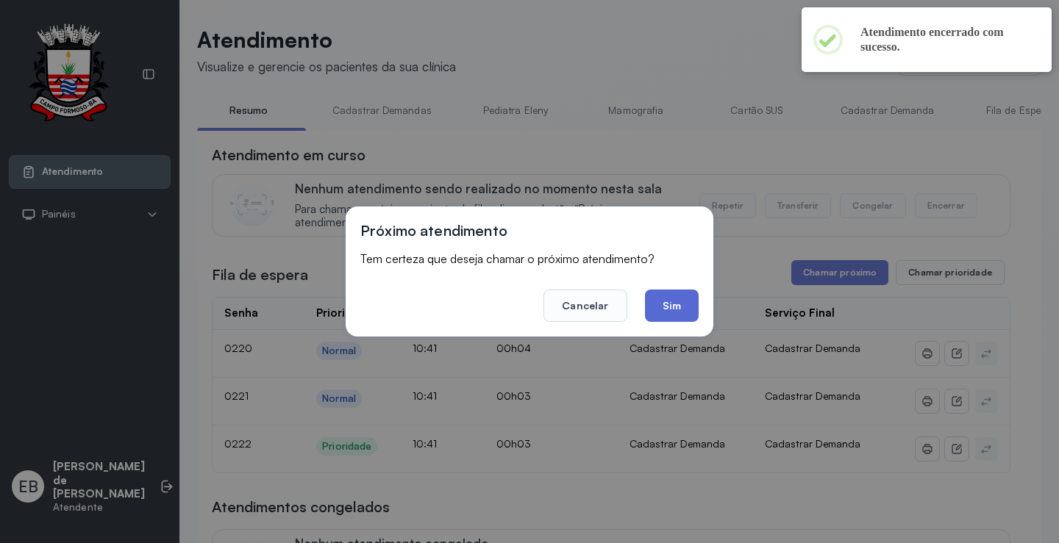
click at [677, 308] on button "Sim" at bounding box center [672, 306] width 54 height 32
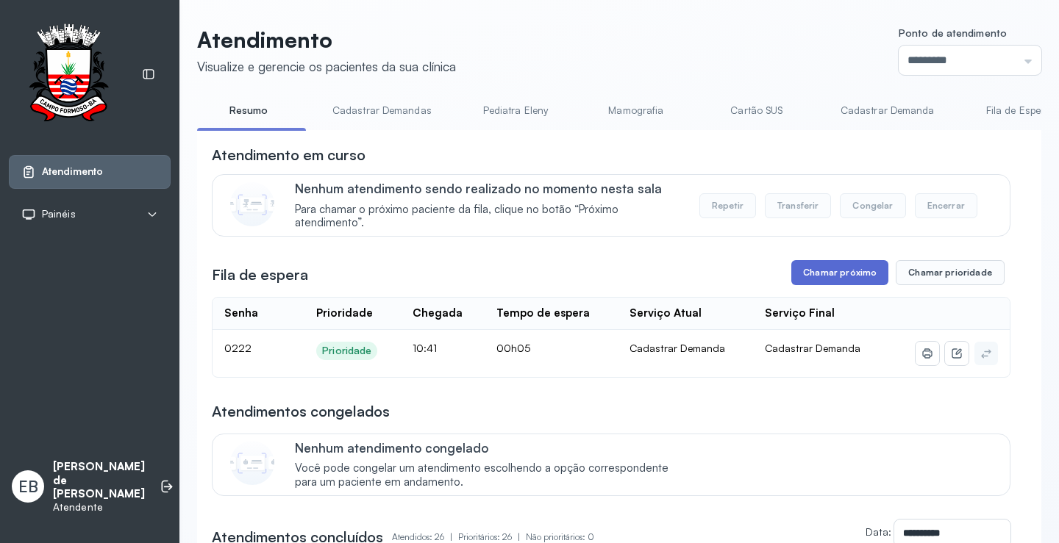
click at [850, 276] on button "Chamar próximo" at bounding box center [839, 272] width 97 height 25
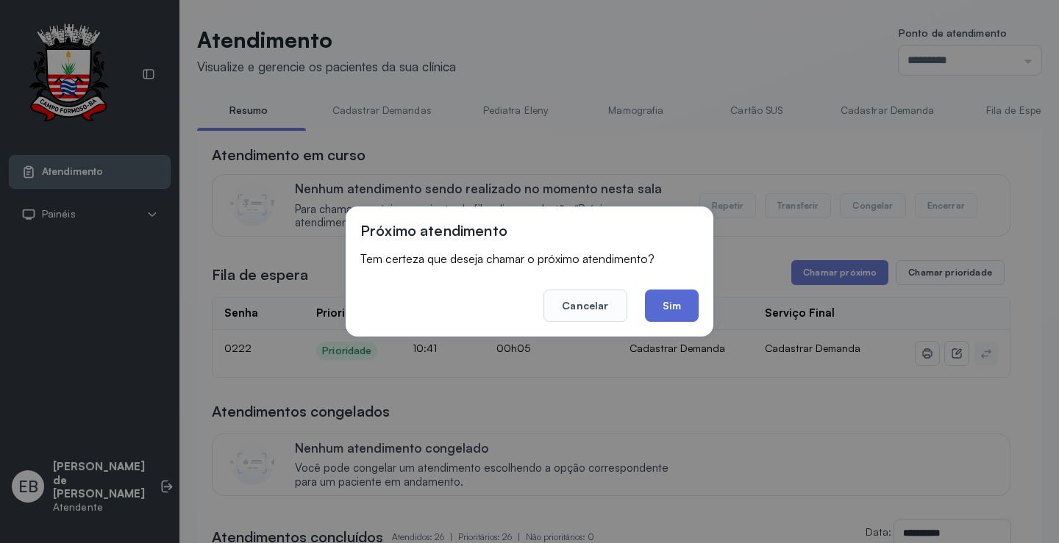
click at [684, 316] on button "Sim" at bounding box center [672, 306] width 54 height 32
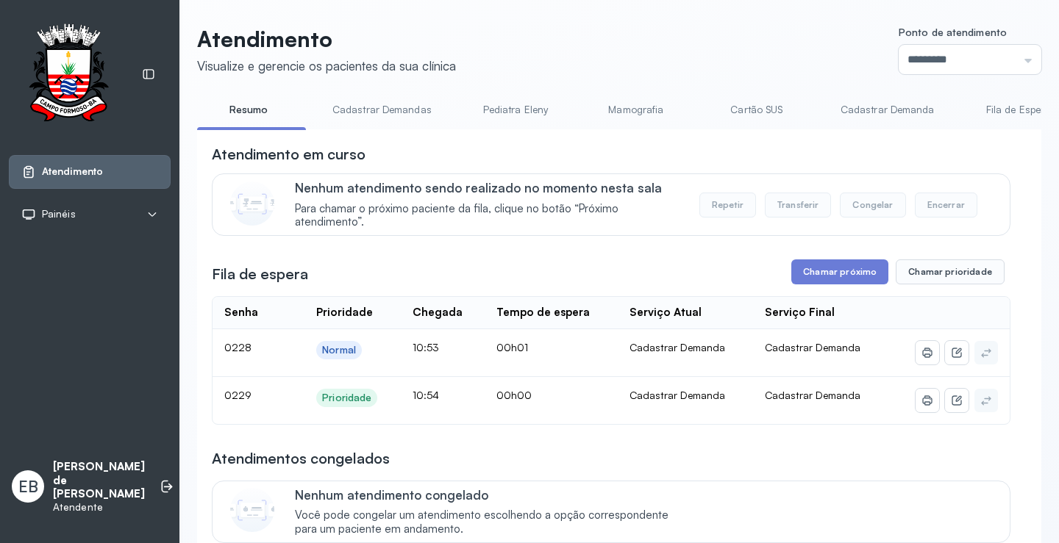
scroll to position [74, 0]
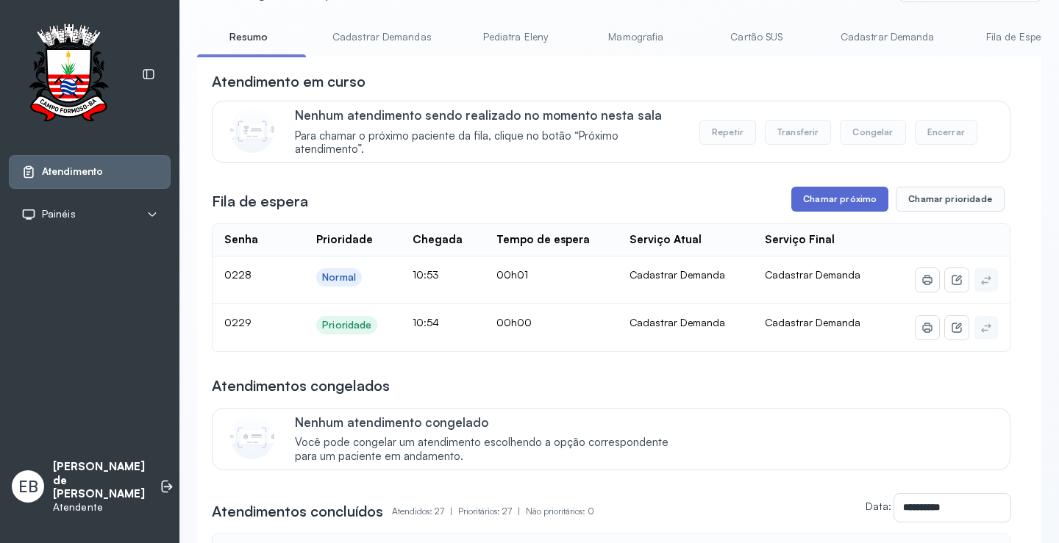
click at [855, 204] on button "Chamar próximo" at bounding box center [839, 199] width 97 height 25
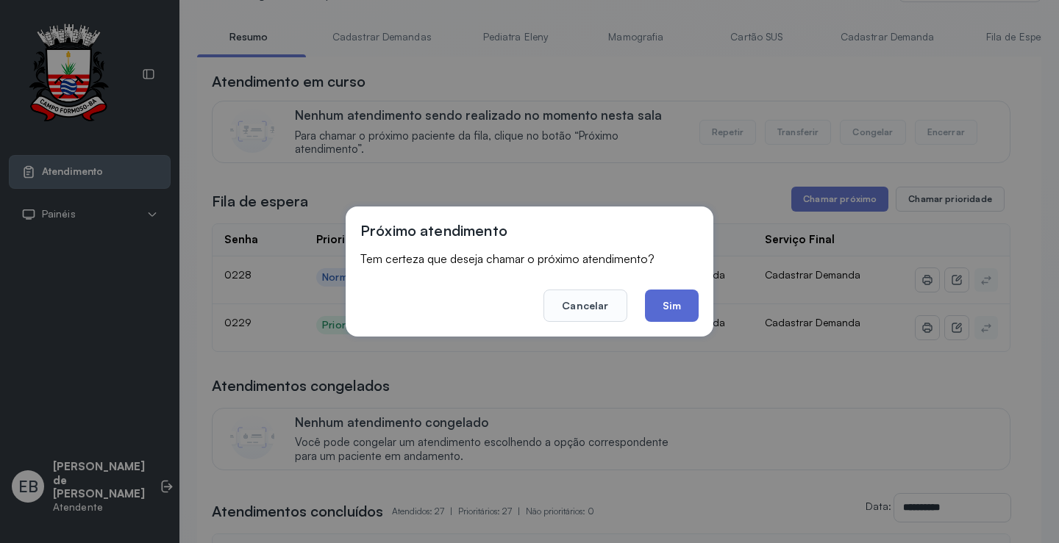
click at [678, 304] on button "Sim" at bounding box center [672, 306] width 54 height 32
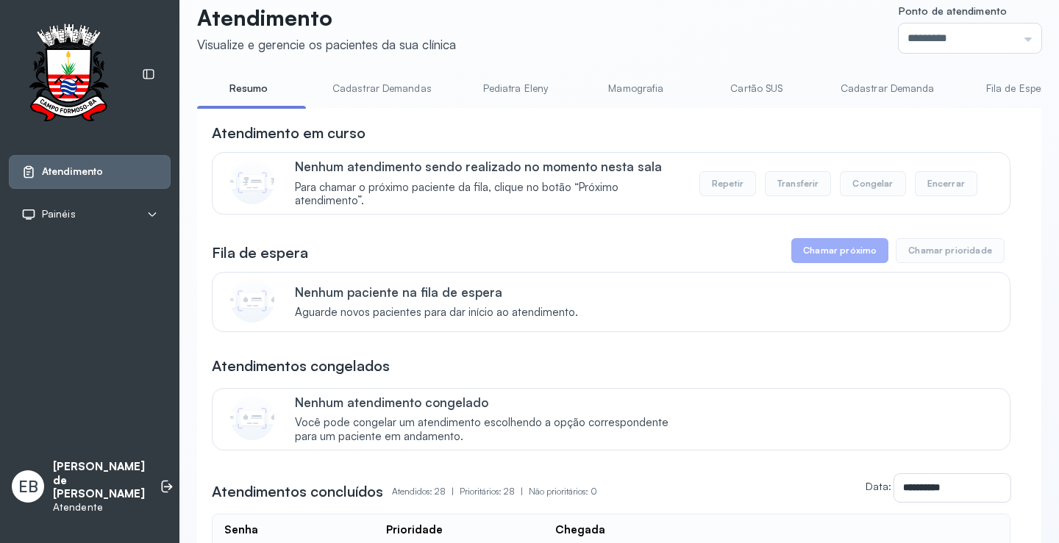
scroll to position [0, 0]
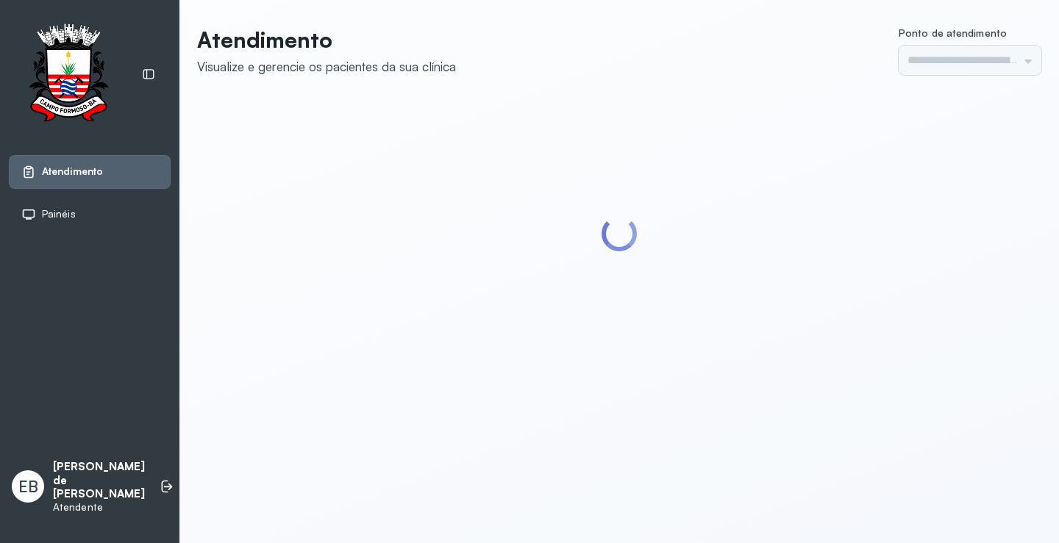
type input "*********"
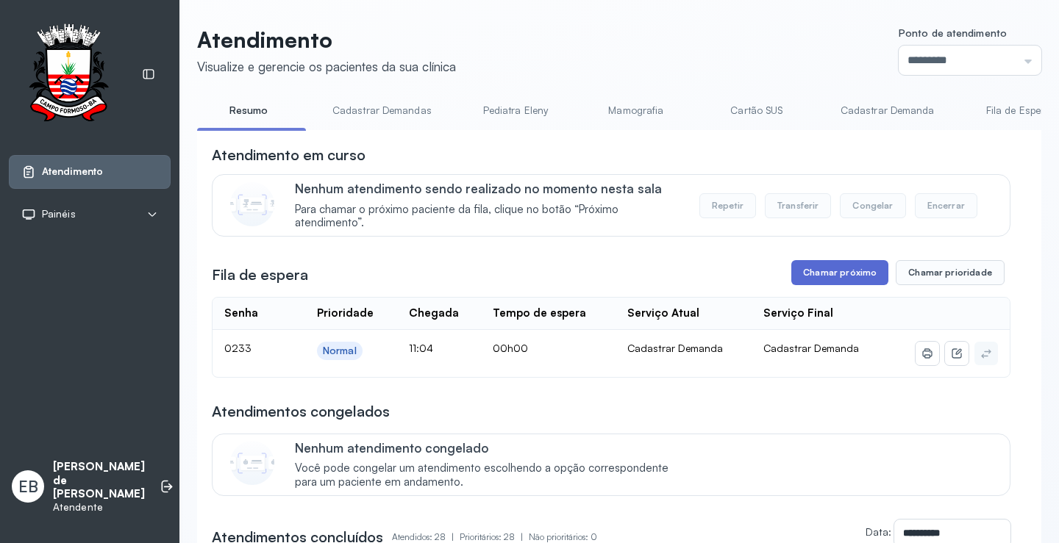
click at [828, 277] on button "Chamar próximo" at bounding box center [839, 272] width 97 height 25
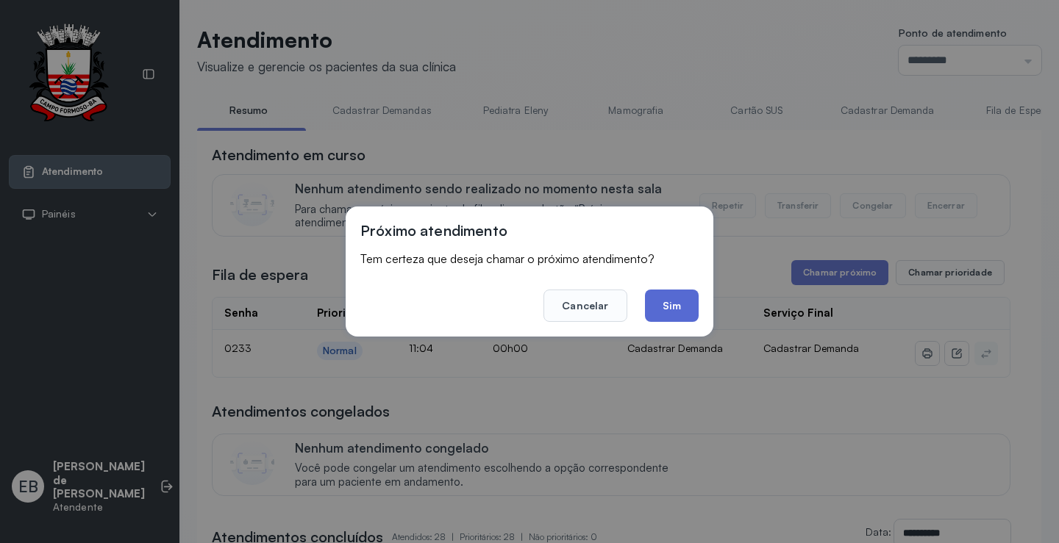
click at [665, 312] on button "Sim" at bounding box center [672, 306] width 54 height 32
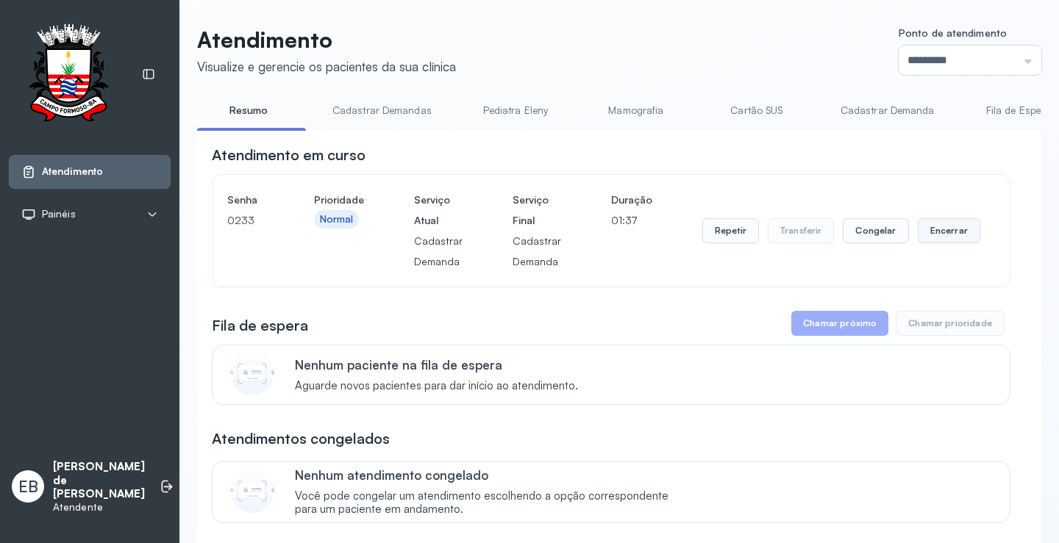
click at [946, 229] on button "Encerrar" at bounding box center [949, 230] width 62 height 25
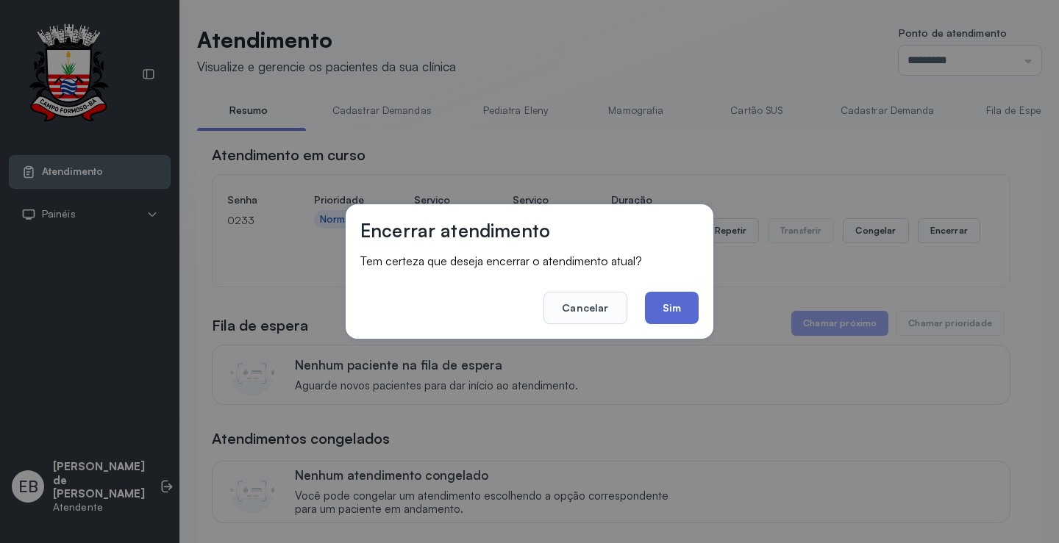
click at [679, 304] on button "Sim" at bounding box center [672, 308] width 54 height 32
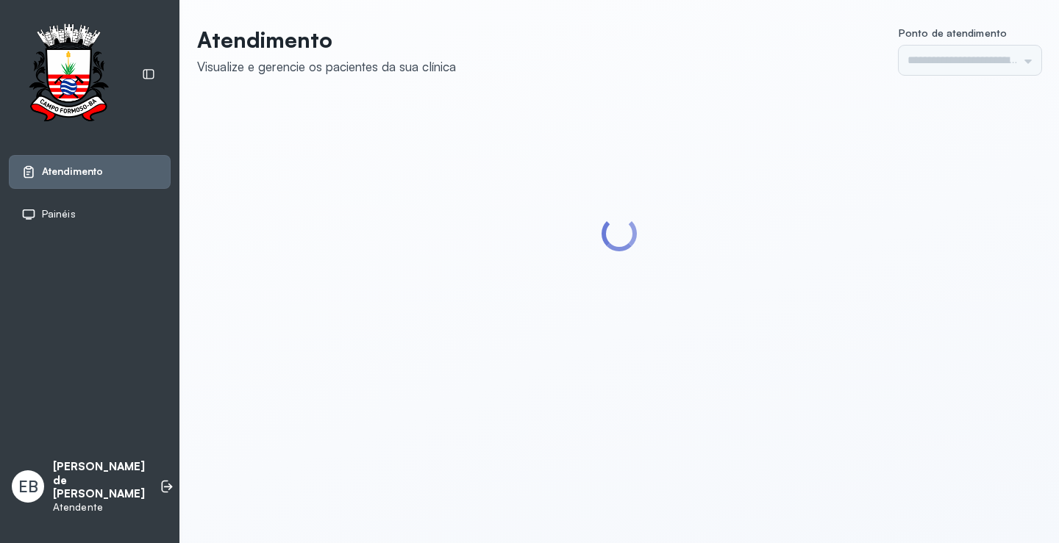
type input "*********"
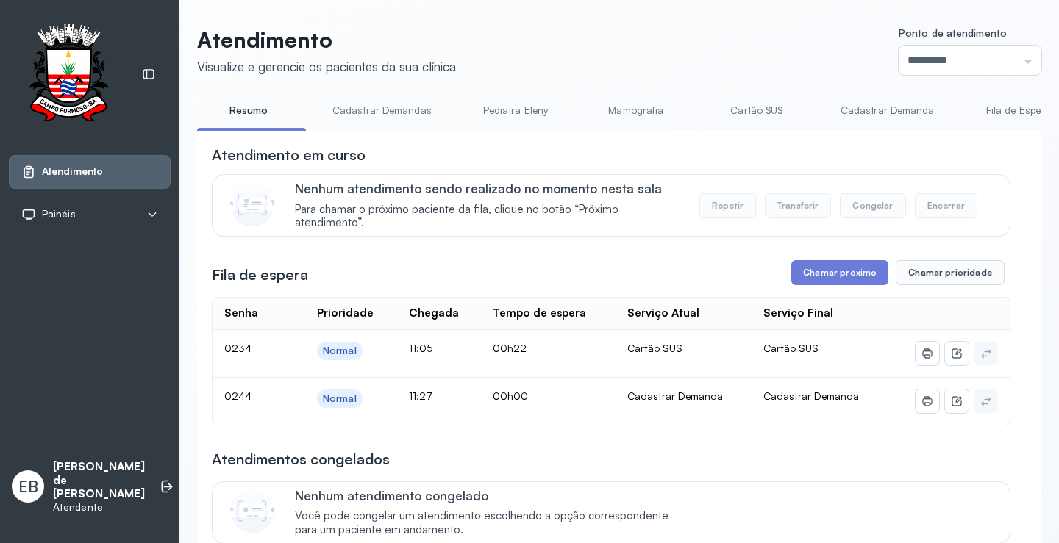
click at [361, 106] on link "Cadastrar Demandas" at bounding box center [382, 111] width 129 height 24
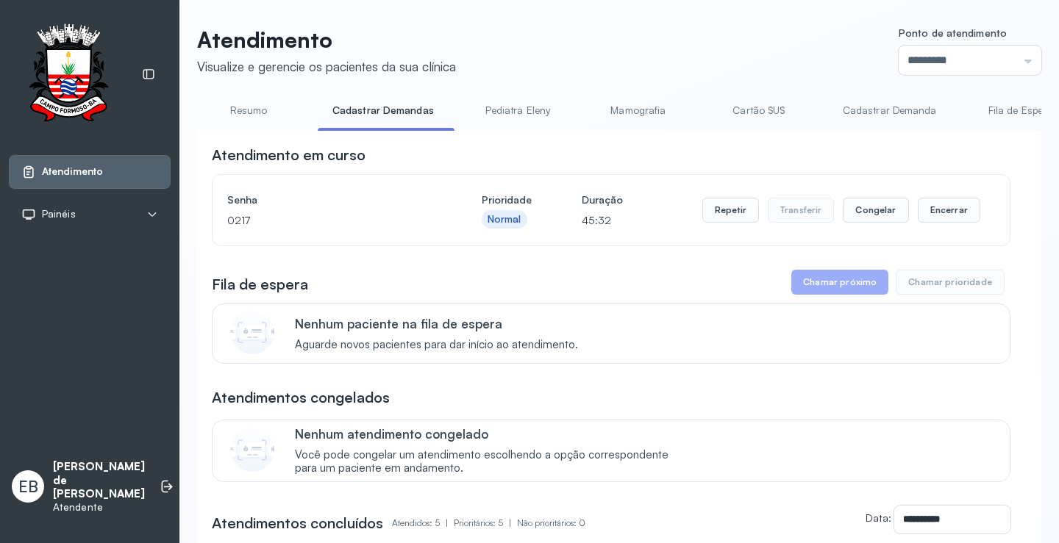
click at [912, 114] on link "Cadastrar Demanda" at bounding box center [890, 111] width 124 height 24
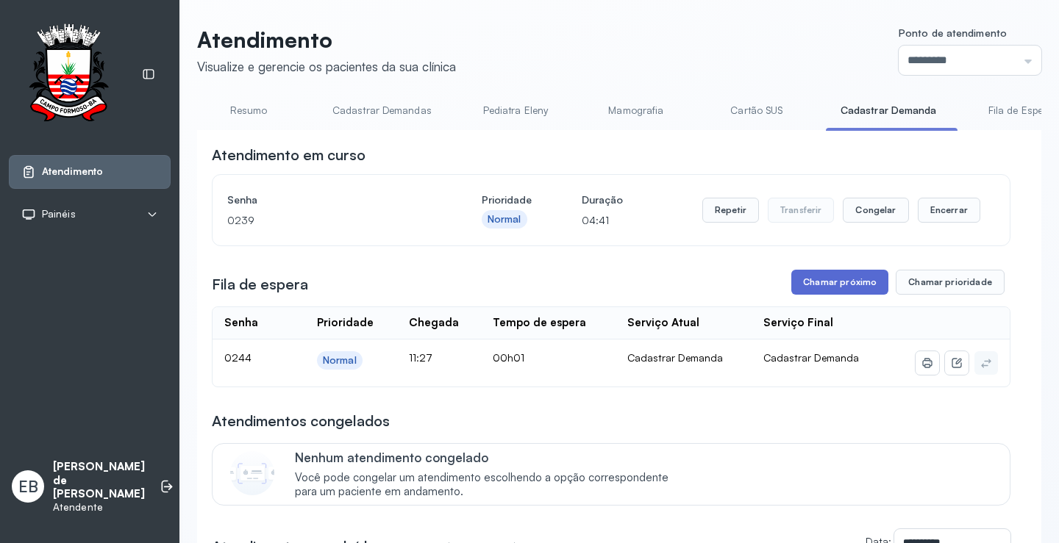
click at [834, 287] on button "Chamar próximo" at bounding box center [839, 282] width 97 height 25
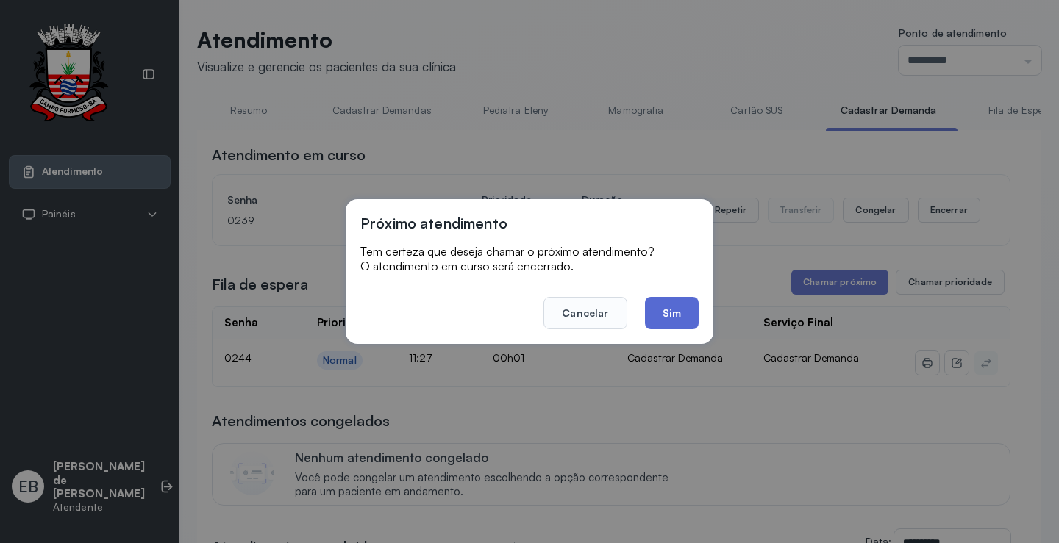
click at [665, 310] on button "Sim" at bounding box center [672, 313] width 54 height 32
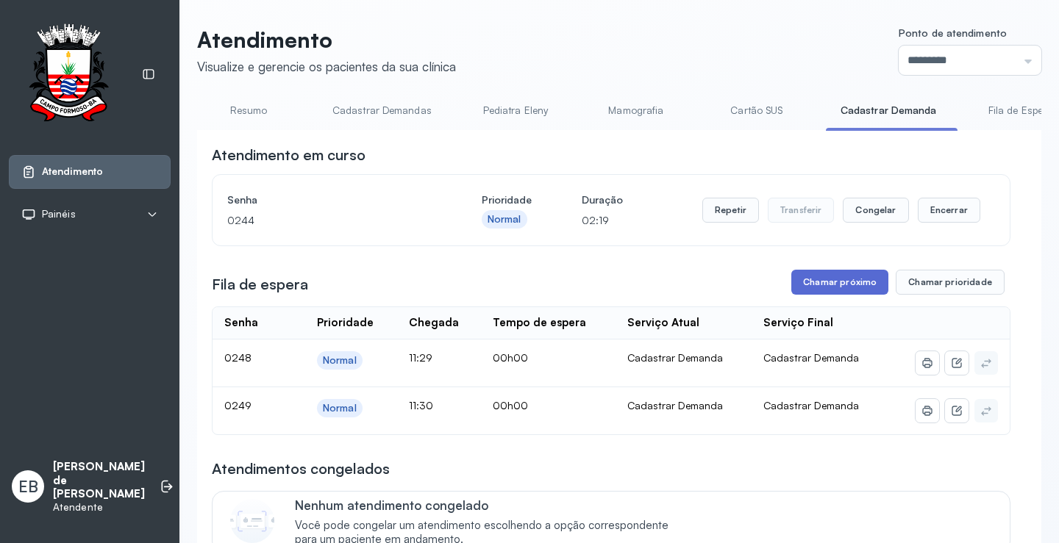
click at [838, 287] on button "Chamar próximo" at bounding box center [839, 282] width 97 height 25
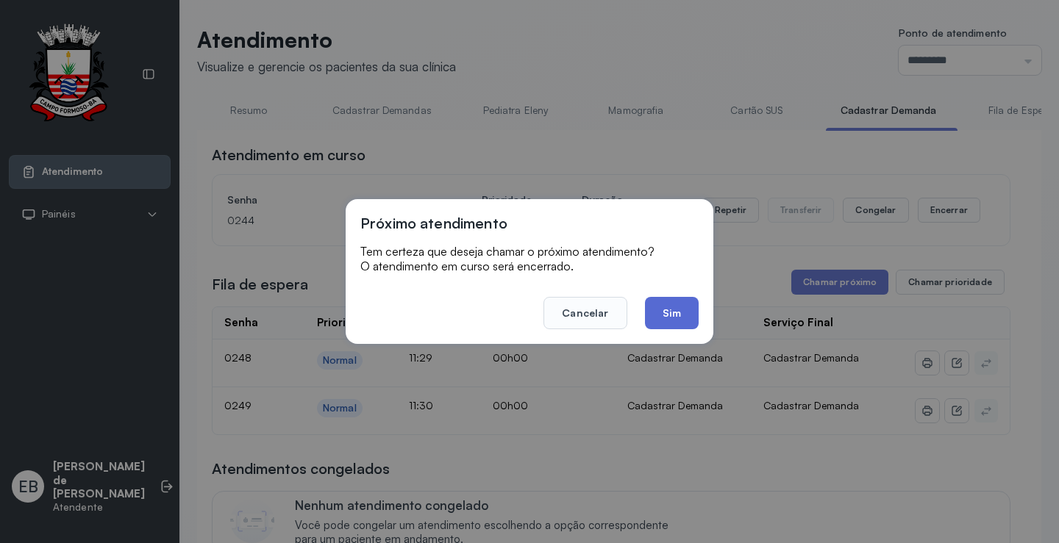
click at [677, 316] on button "Sim" at bounding box center [672, 313] width 54 height 32
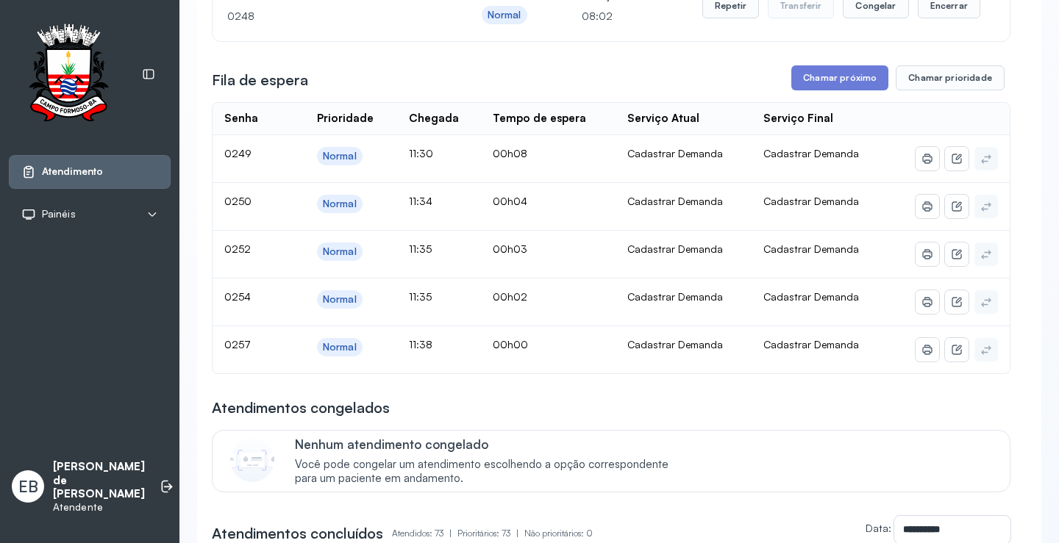
scroll to position [221, 0]
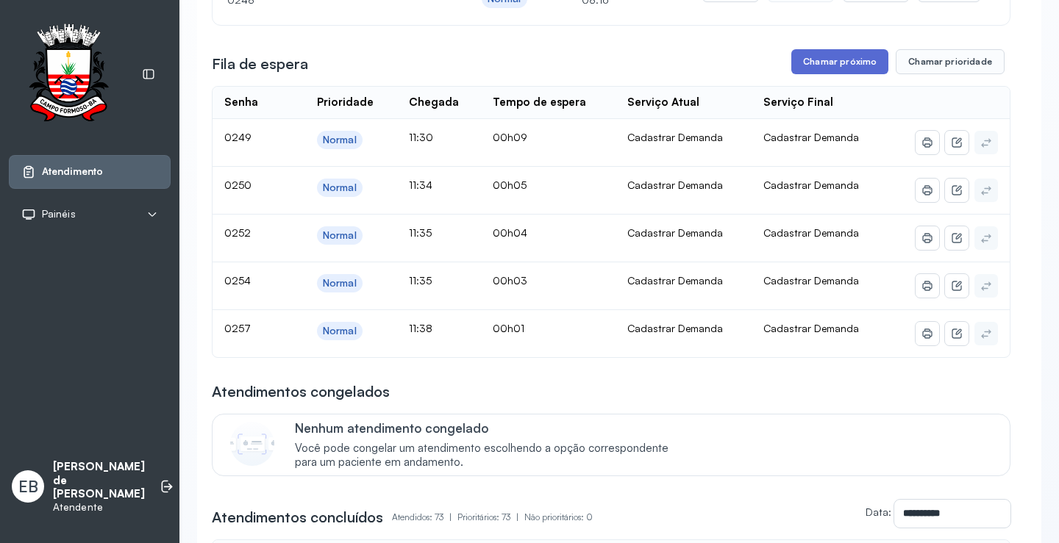
click at [836, 65] on button "Chamar próximo" at bounding box center [839, 61] width 97 height 25
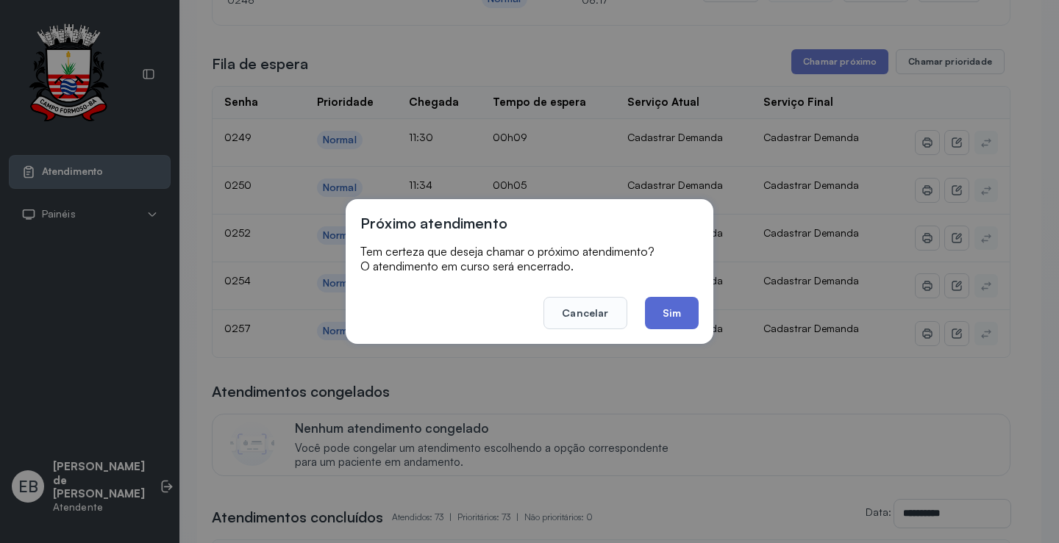
click at [685, 325] on button "Sim" at bounding box center [672, 313] width 54 height 32
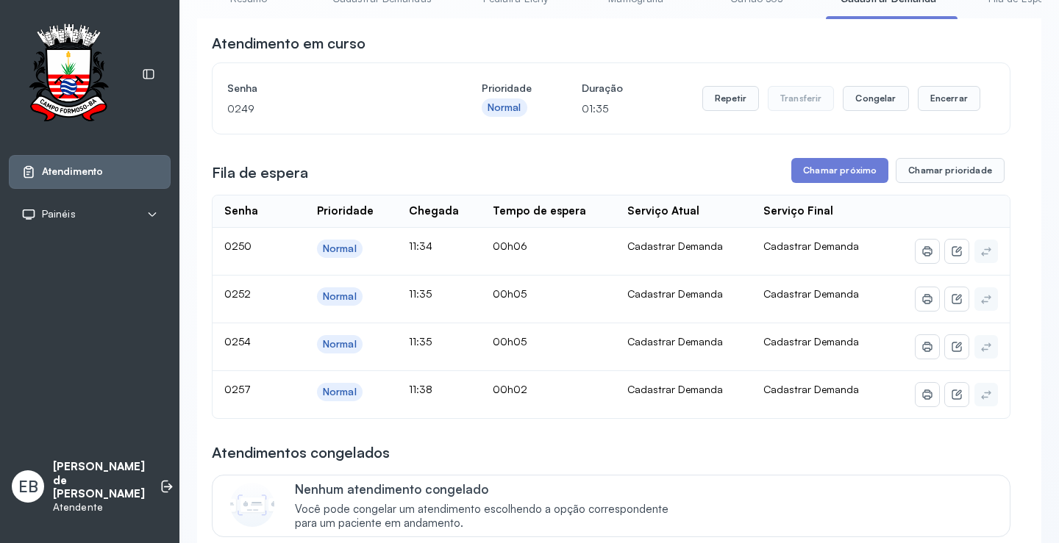
scroll to position [0, 0]
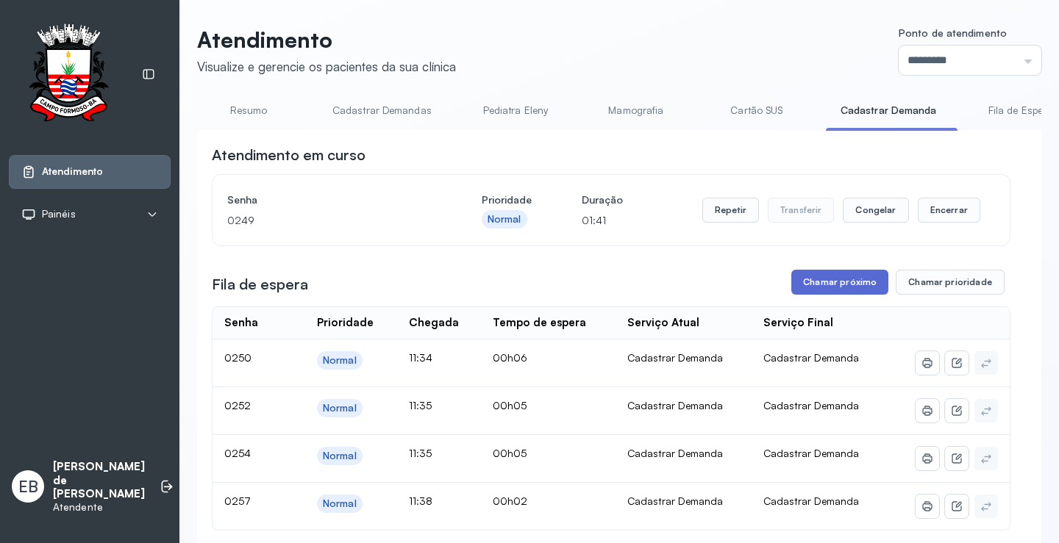
click at [861, 285] on button "Chamar próximo" at bounding box center [839, 282] width 97 height 25
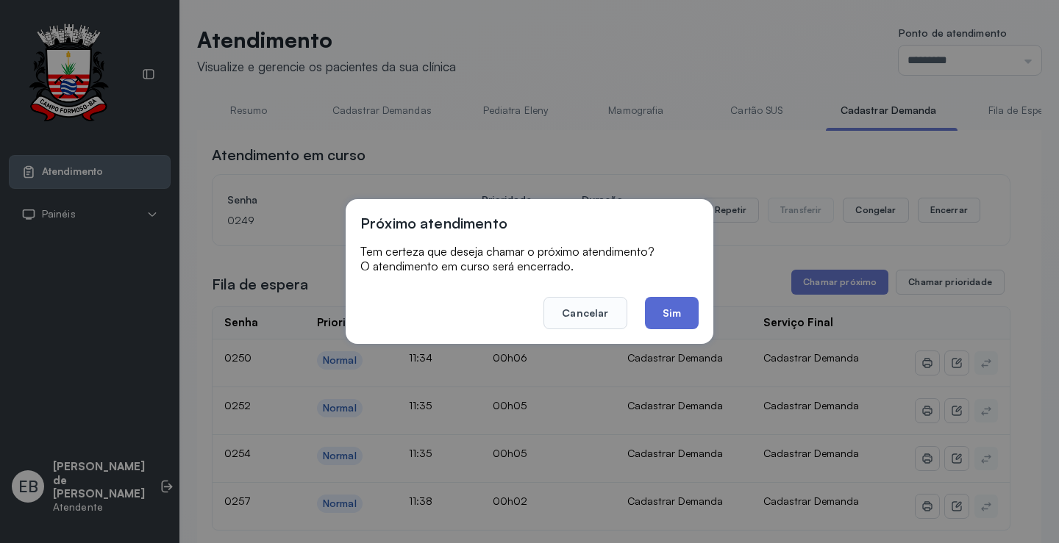
click at [672, 318] on button "Sim" at bounding box center [672, 313] width 54 height 32
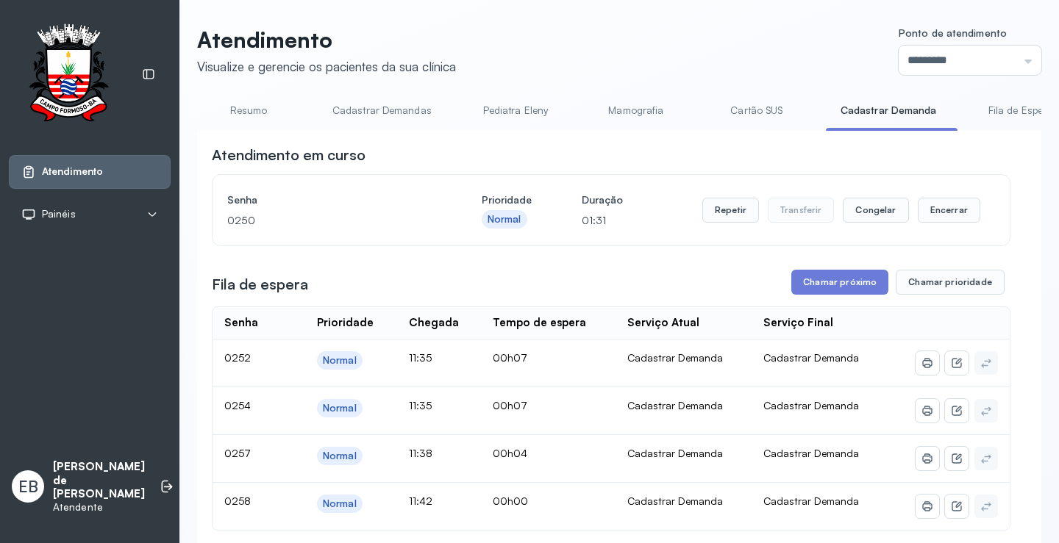
click at [249, 105] on link "Resumo" at bounding box center [248, 111] width 103 height 24
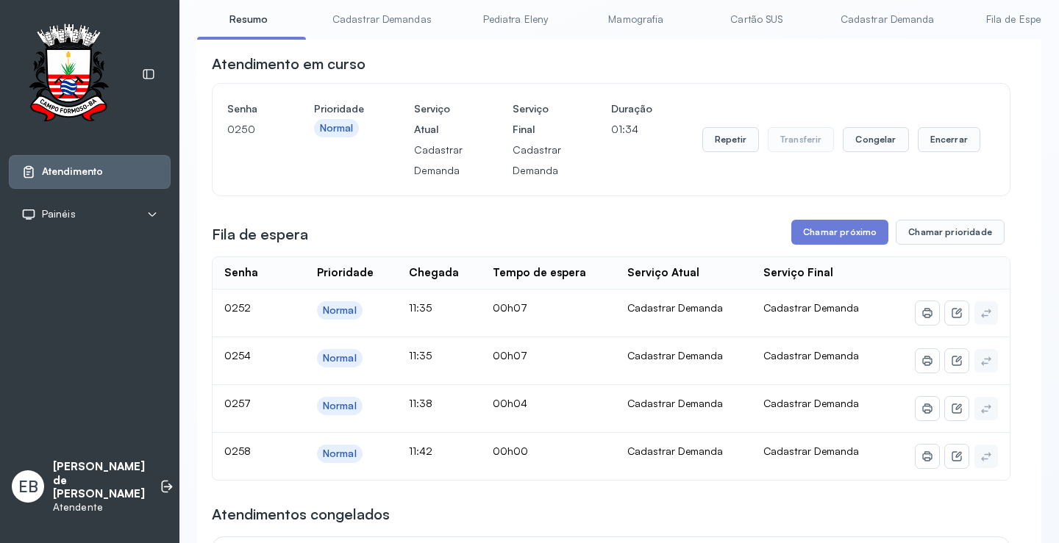
scroll to position [74, 0]
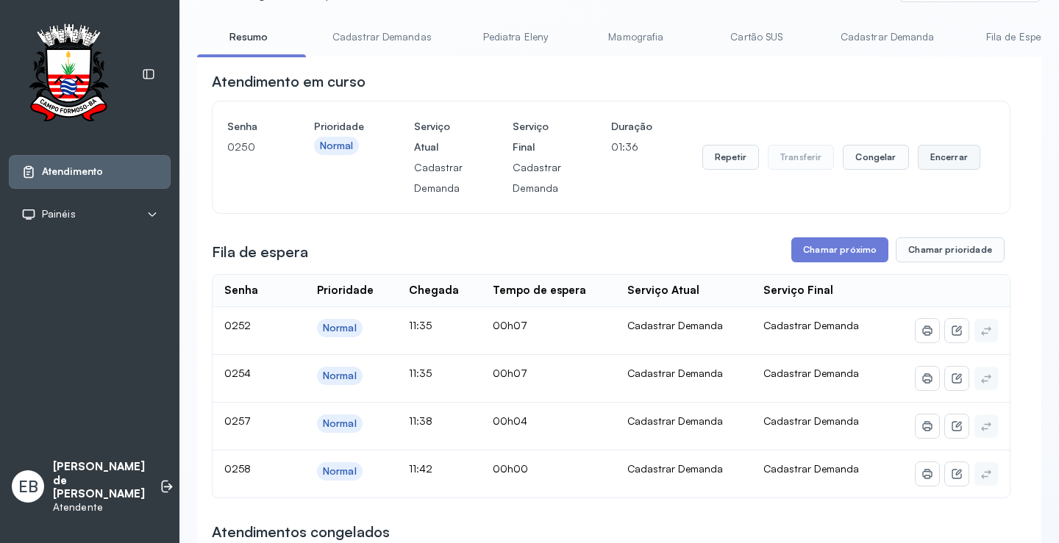
click at [935, 154] on button "Encerrar" at bounding box center [949, 157] width 62 height 25
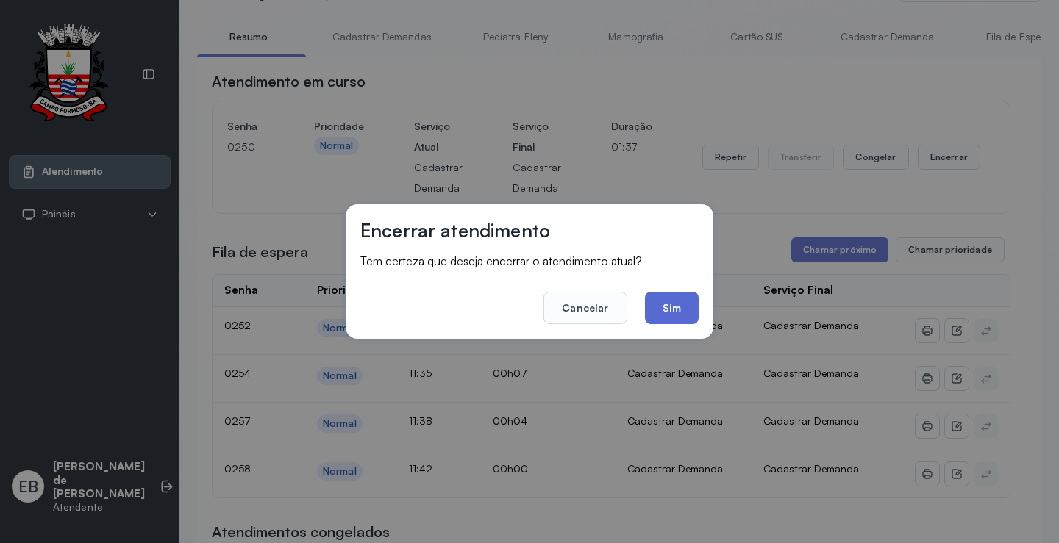
click at [686, 310] on button "Sim" at bounding box center [672, 308] width 54 height 32
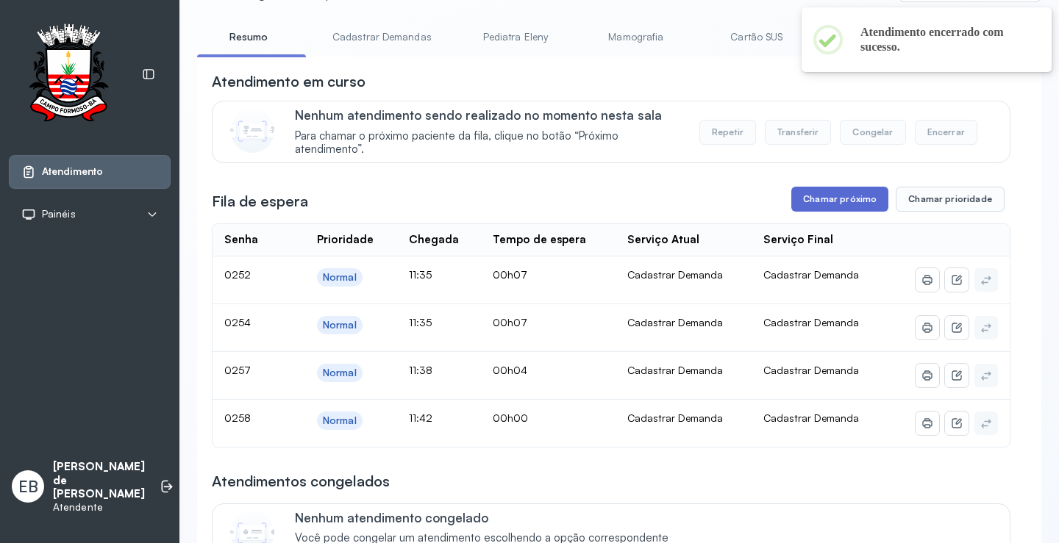
click at [818, 201] on button "Chamar próximo" at bounding box center [839, 199] width 97 height 25
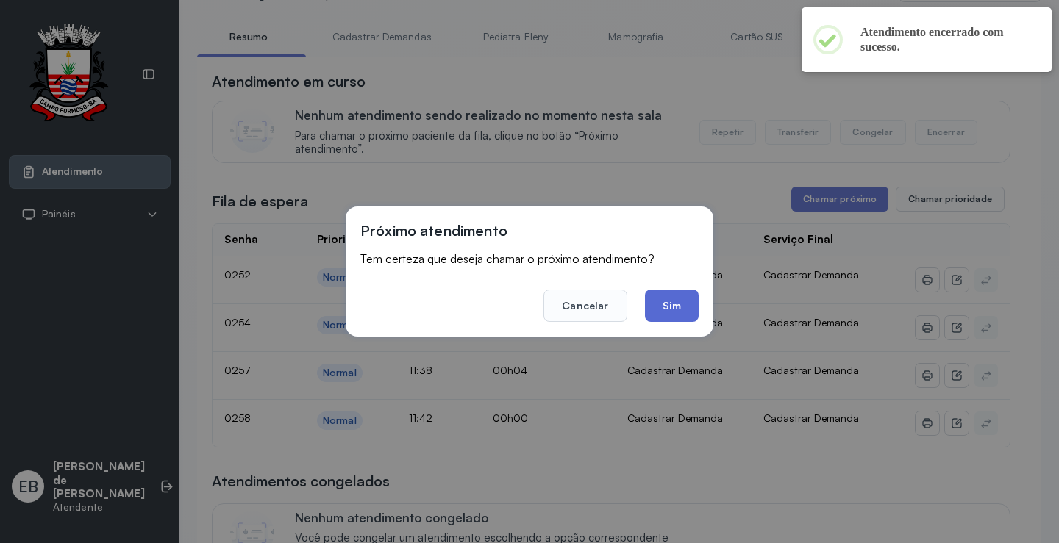
click at [684, 311] on button "Sim" at bounding box center [672, 306] width 54 height 32
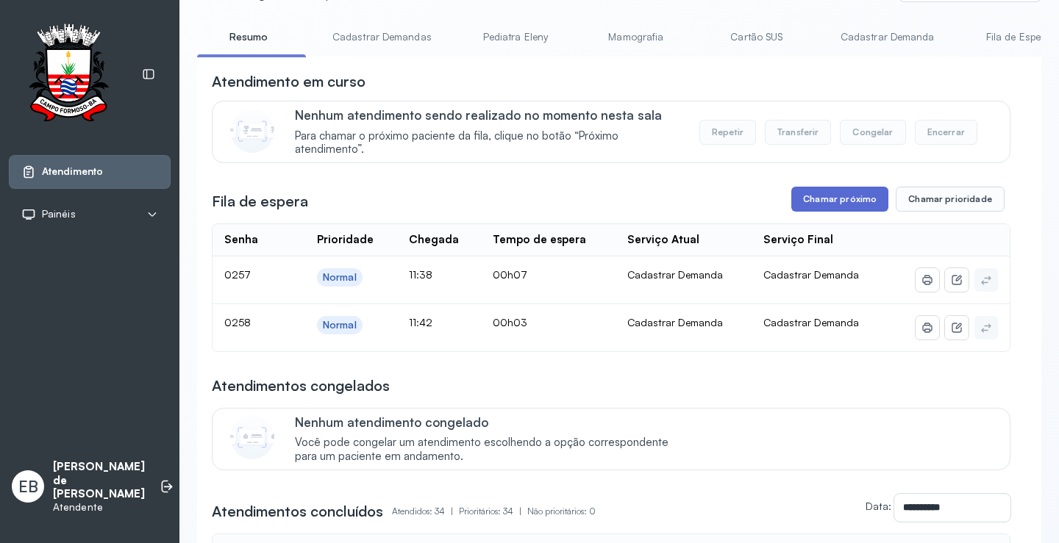
click at [862, 206] on button "Chamar próximo" at bounding box center [839, 199] width 97 height 25
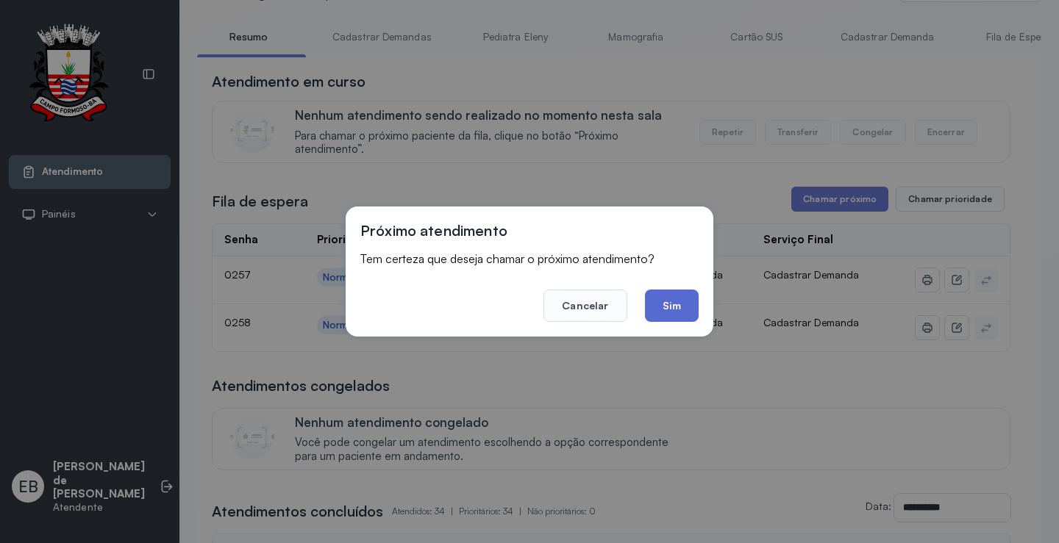
click at [690, 307] on button "Sim" at bounding box center [672, 306] width 54 height 32
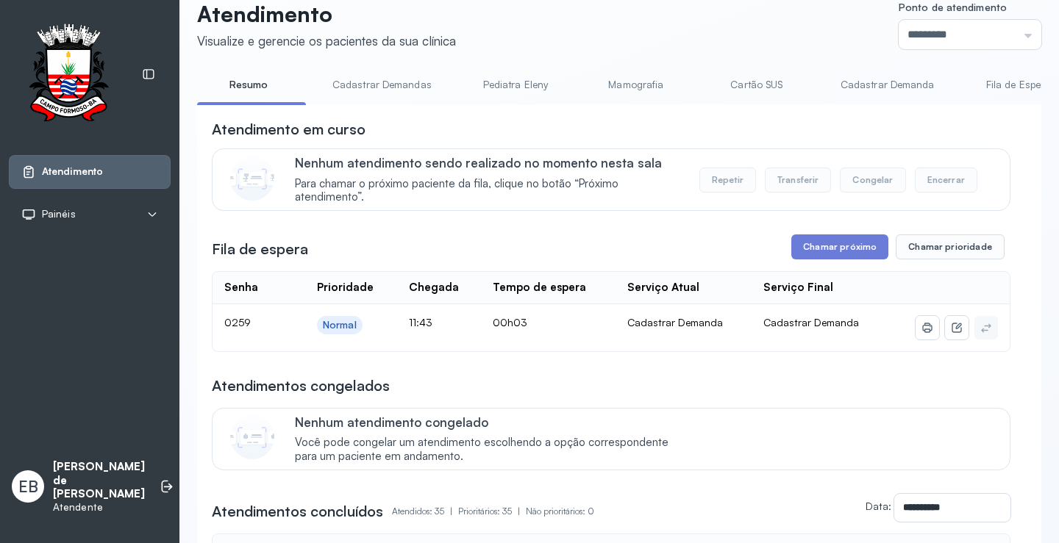
scroll to position [0, 0]
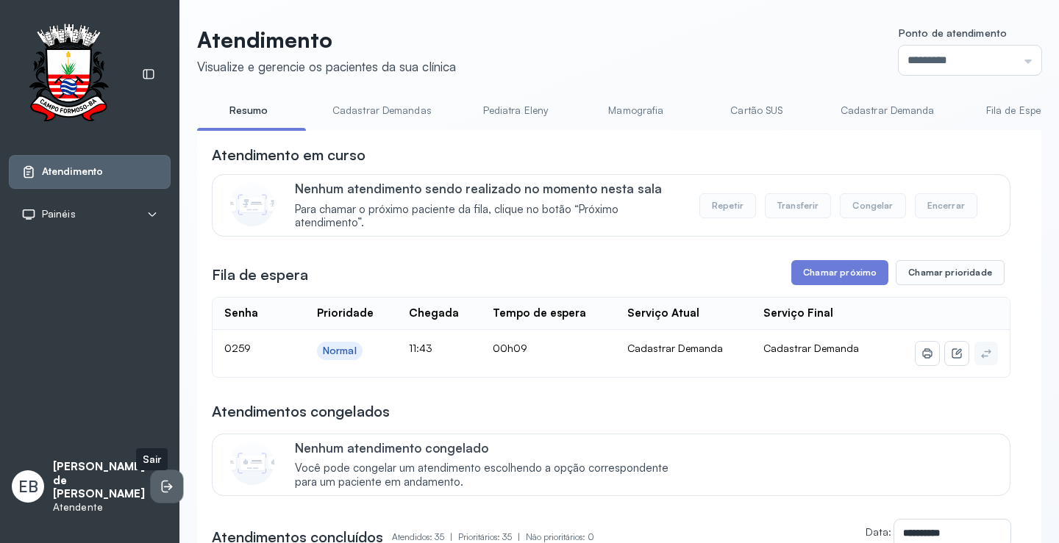
click at [164, 490] on icon at bounding box center [168, 487] width 9 height 7
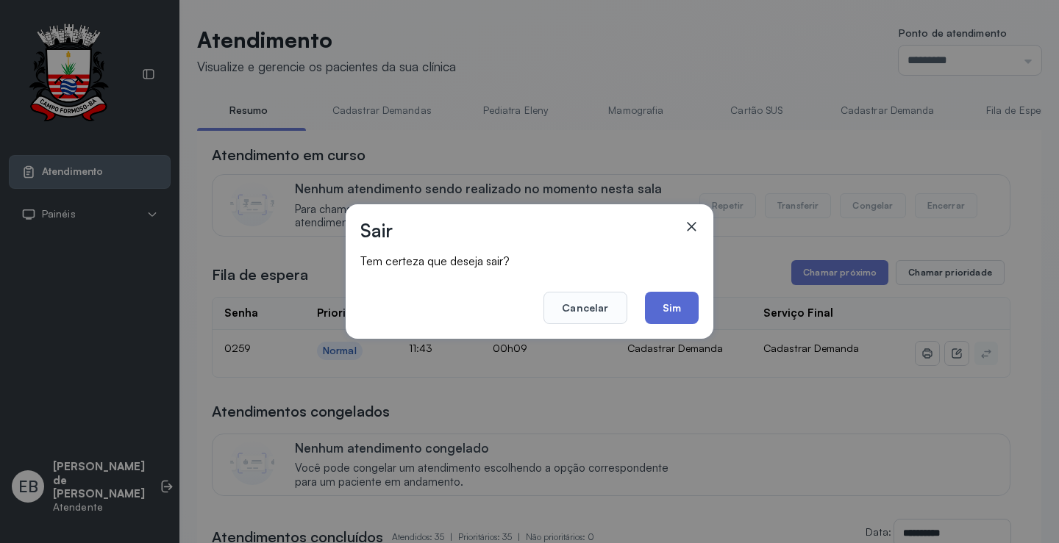
click at [676, 310] on button "Sim" at bounding box center [672, 308] width 54 height 32
